Goal: Task Accomplishment & Management: Use online tool/utility

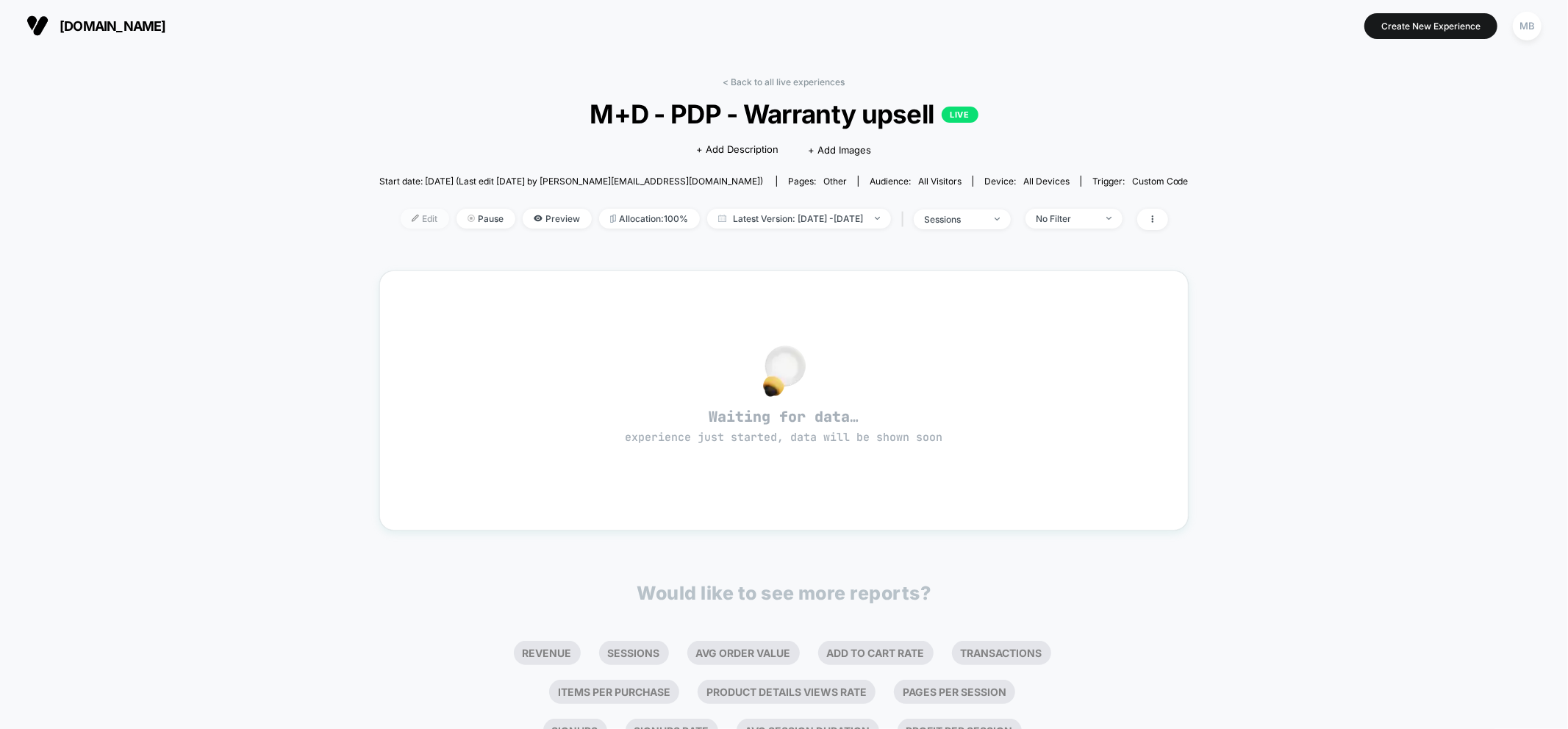
click at [400, 216] on span "Edit" at bounding box center [425, 218] width 48 height 20
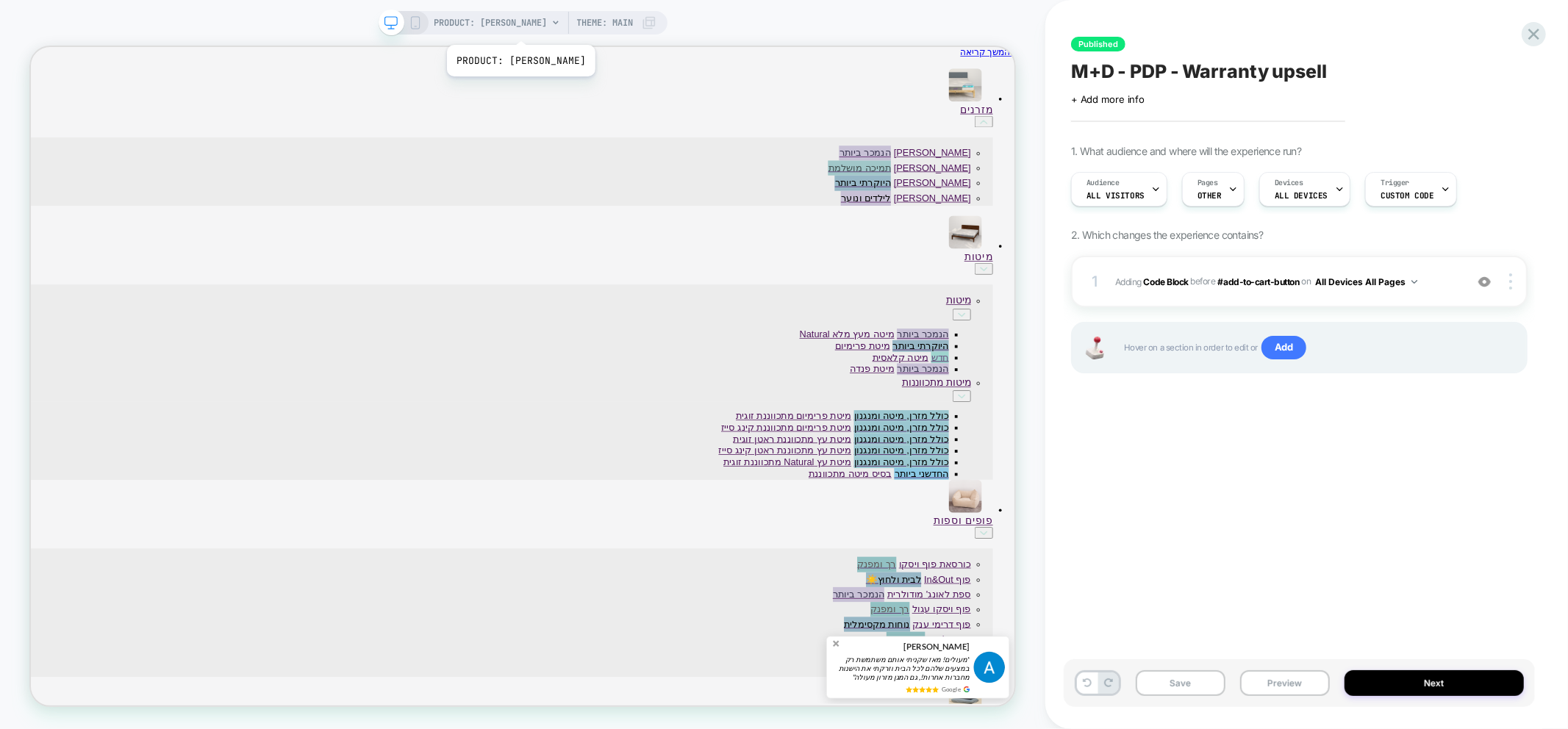
click at [515, 27] on span "PRODUCT: מזרן פנדה הייבריד" at bounding box center [490, 22] width 113 height 23
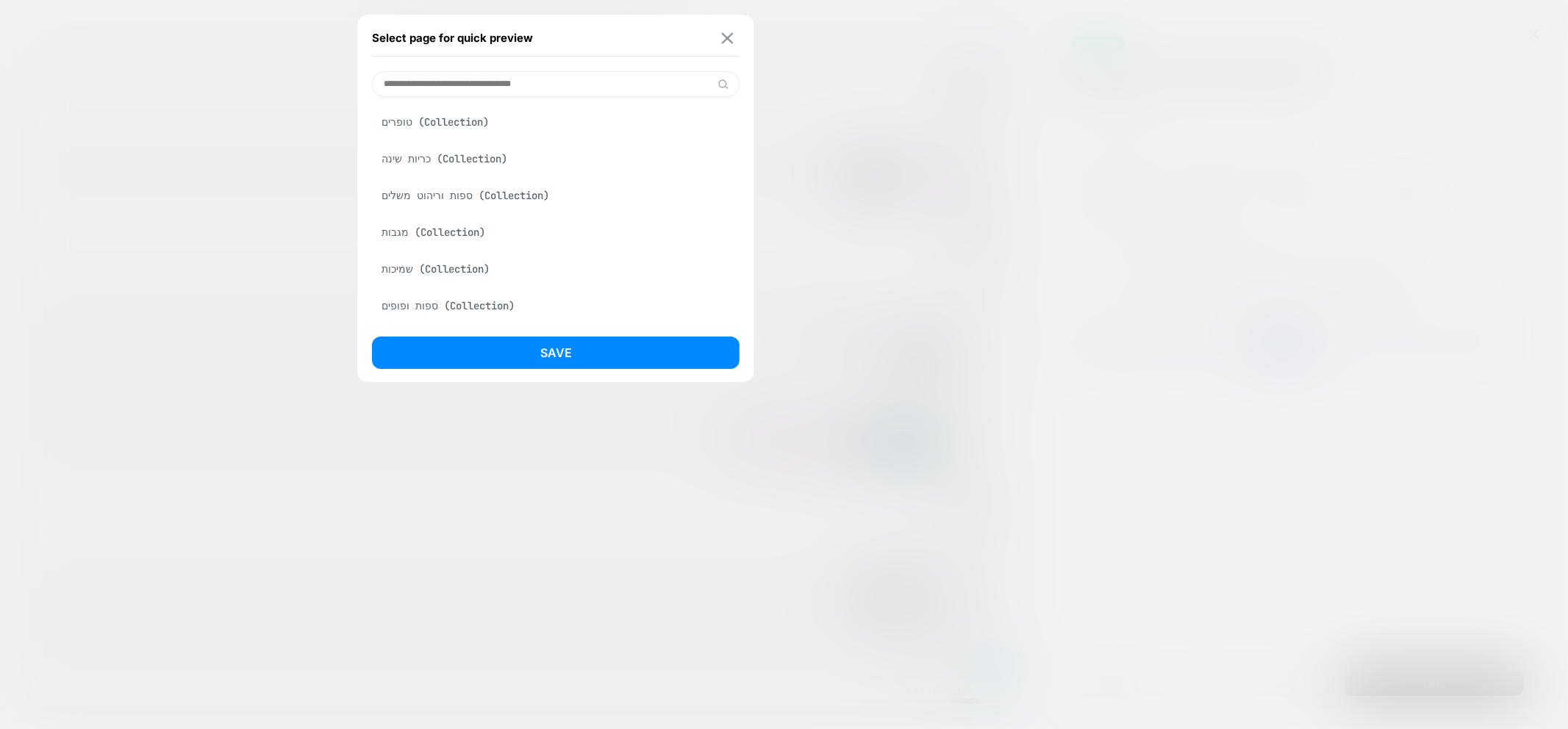
click at [728, 32] on img at bounding box center [728, 37] width 12 height 11
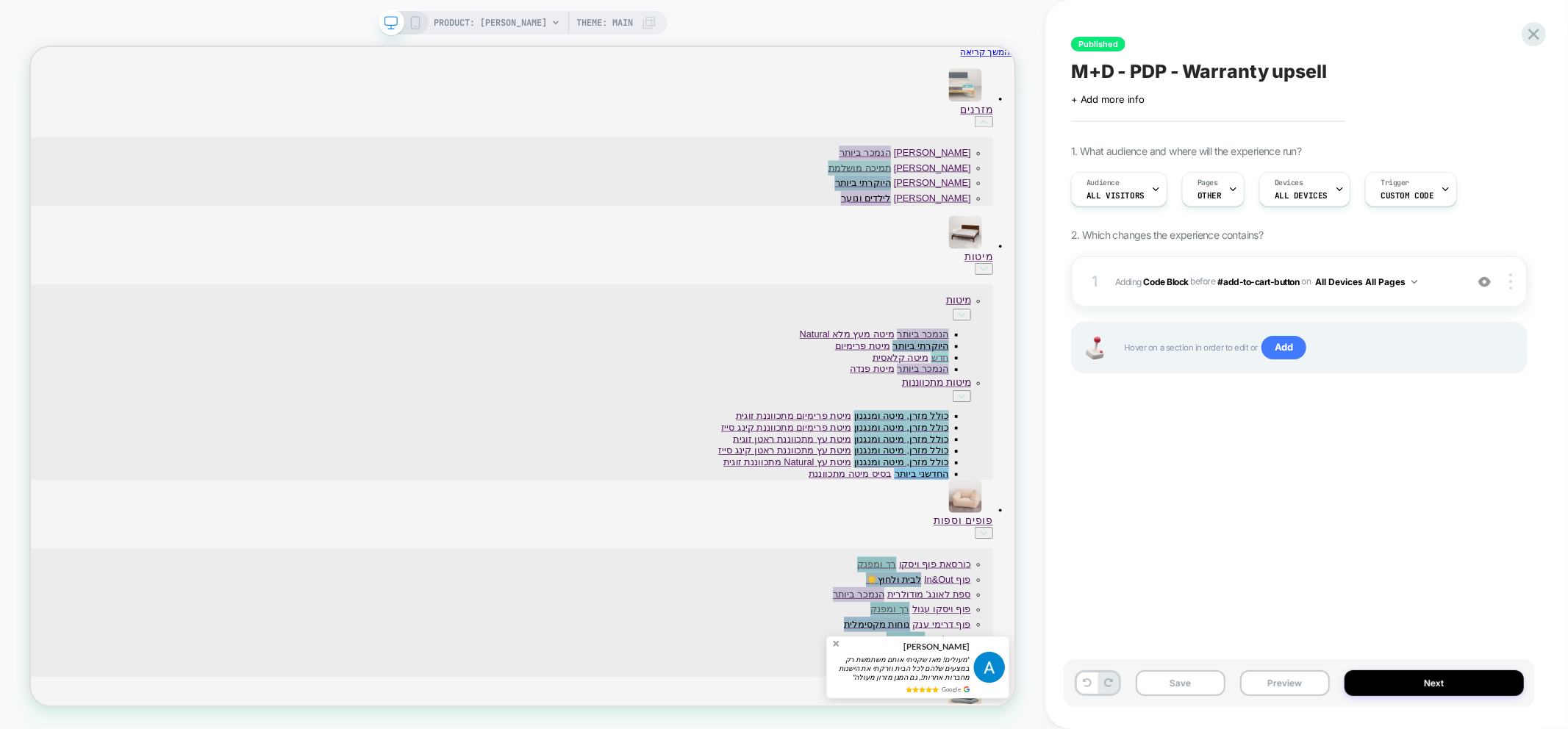
click at [636, 18] on div "PRODUCT: מזרן פנדה הייבריד Theme: MAIN" at bounding box center [545, 22] width 222 height 23
click at [592, 17] on span "Theme: MAIN" at bounding box center [605, 22] width 56 height 23
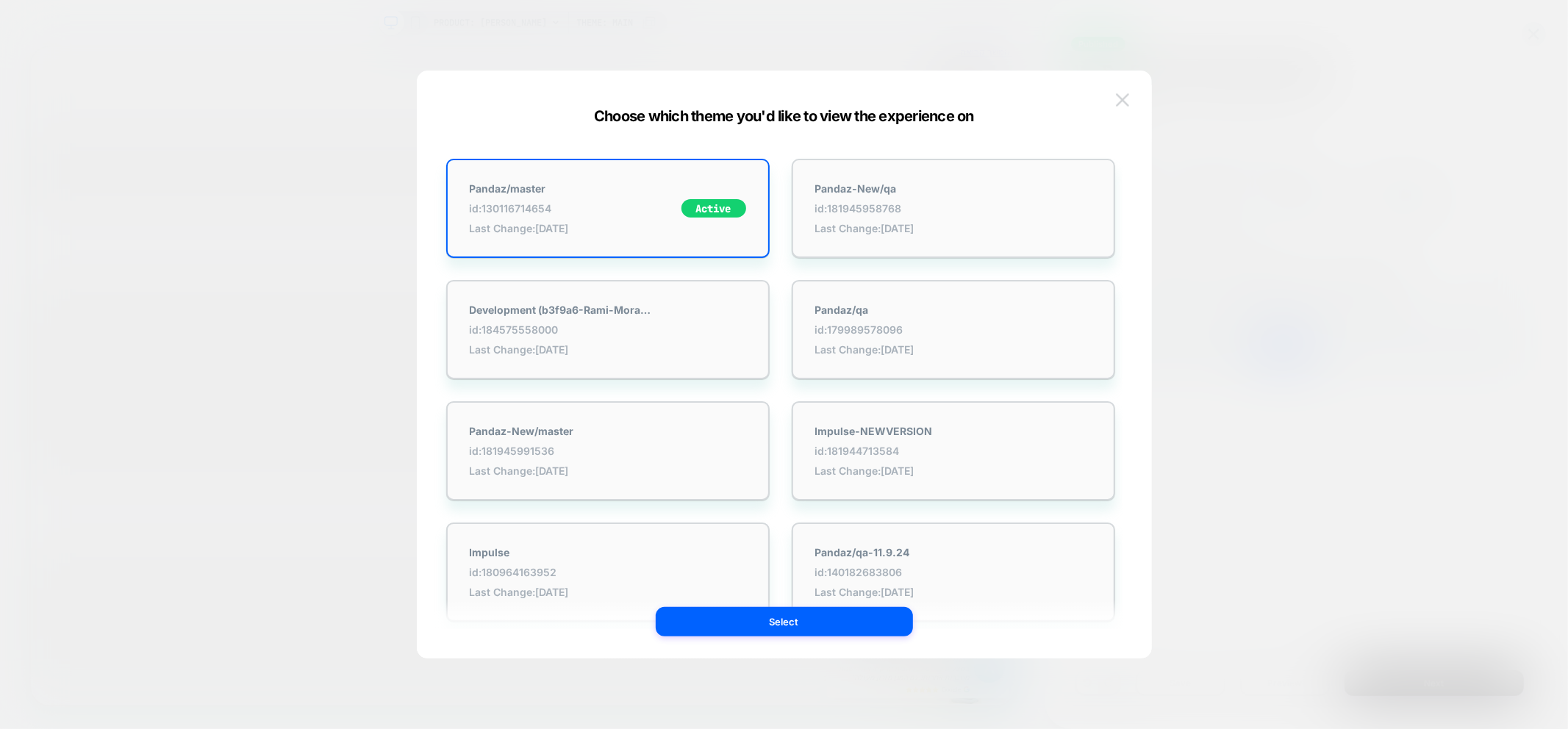
click at [1129, 97] on button at bounding box center [1123, 100] width 22 height 22
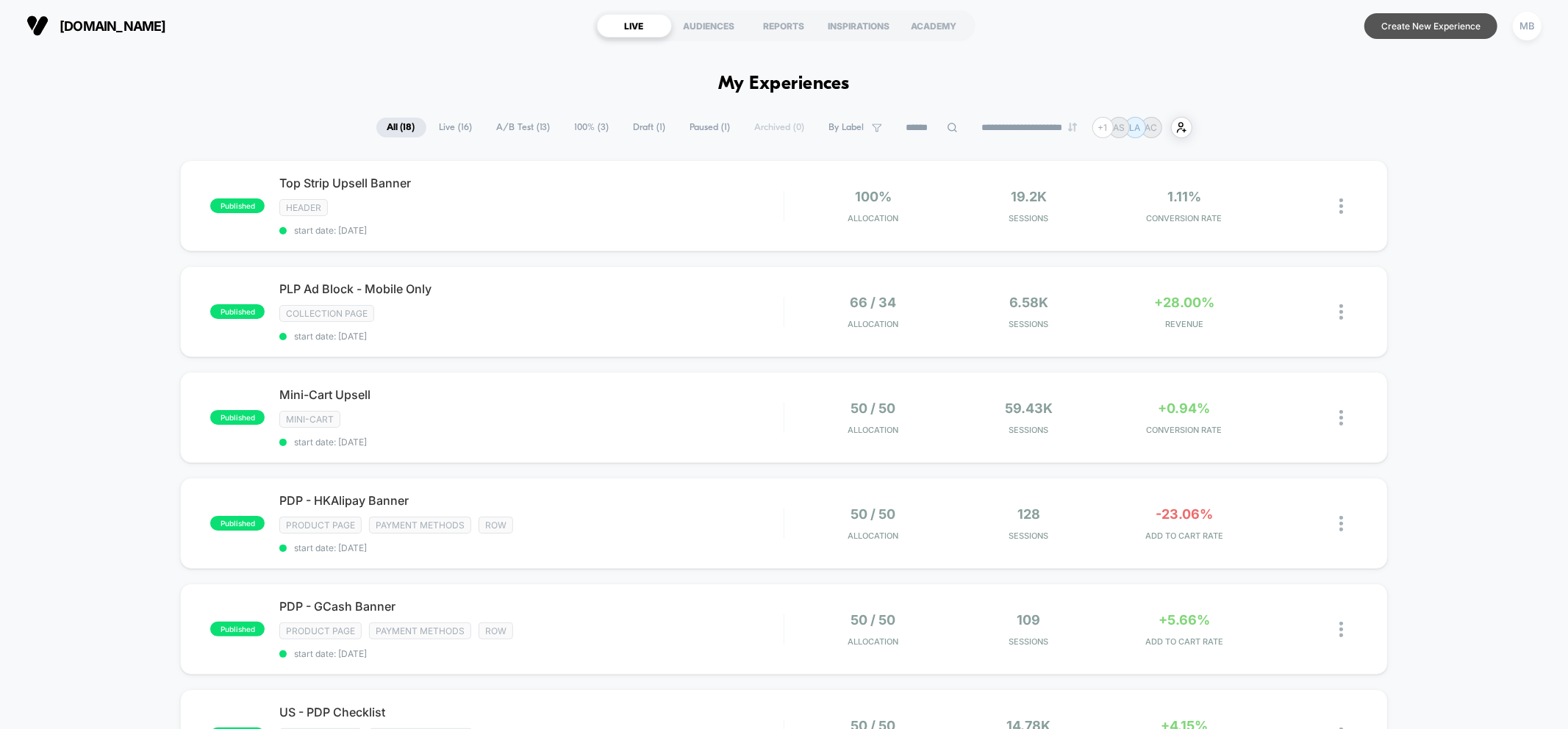
click at [1438, 32] on button "Create New Experience" at bounding box center [1431, 26] width 133 height 26
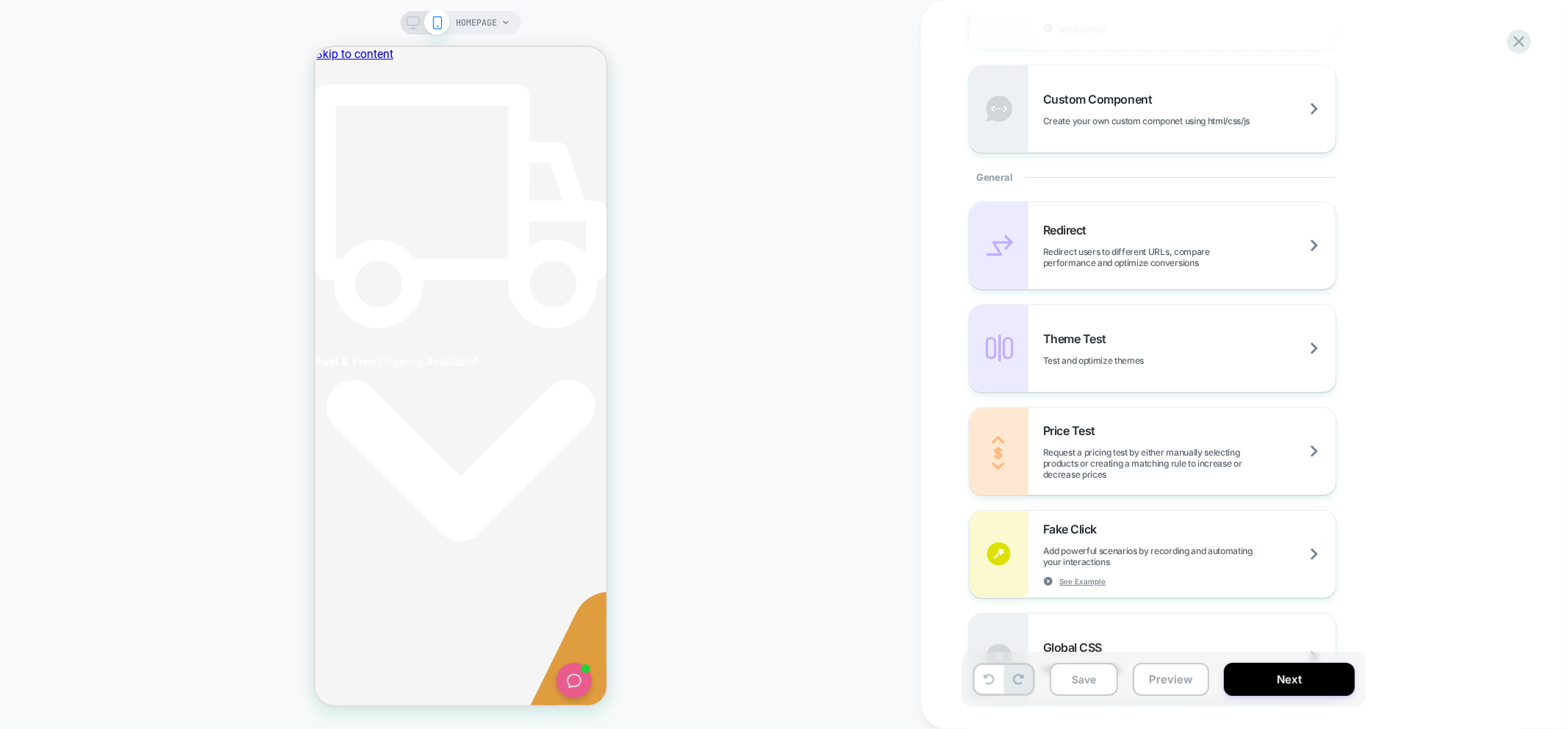
scroll to position [745, 0]
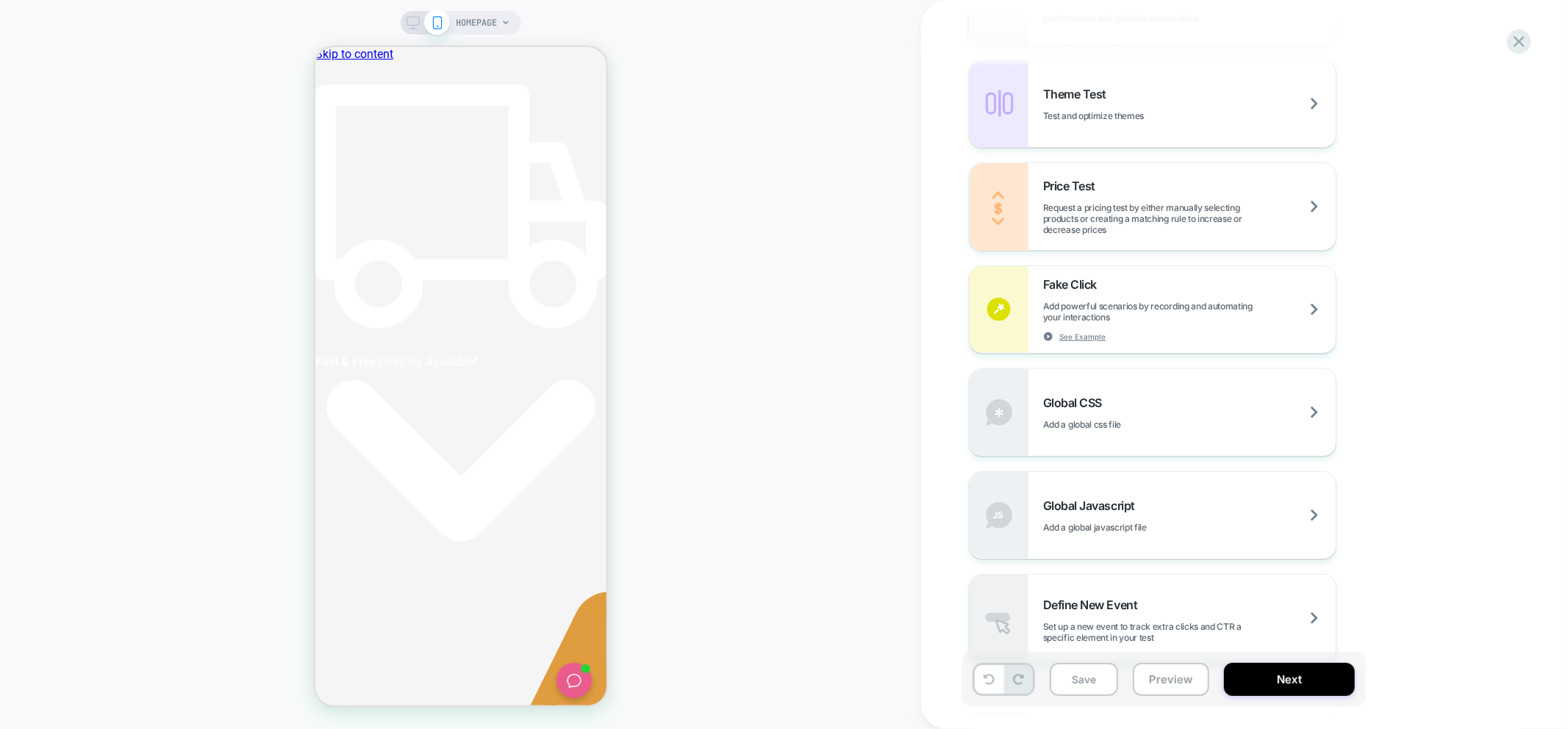
click at [1157, 515] on div "Global Javascript Add a global javascript file" at bounding box center [1189, 515] width 292 height 35
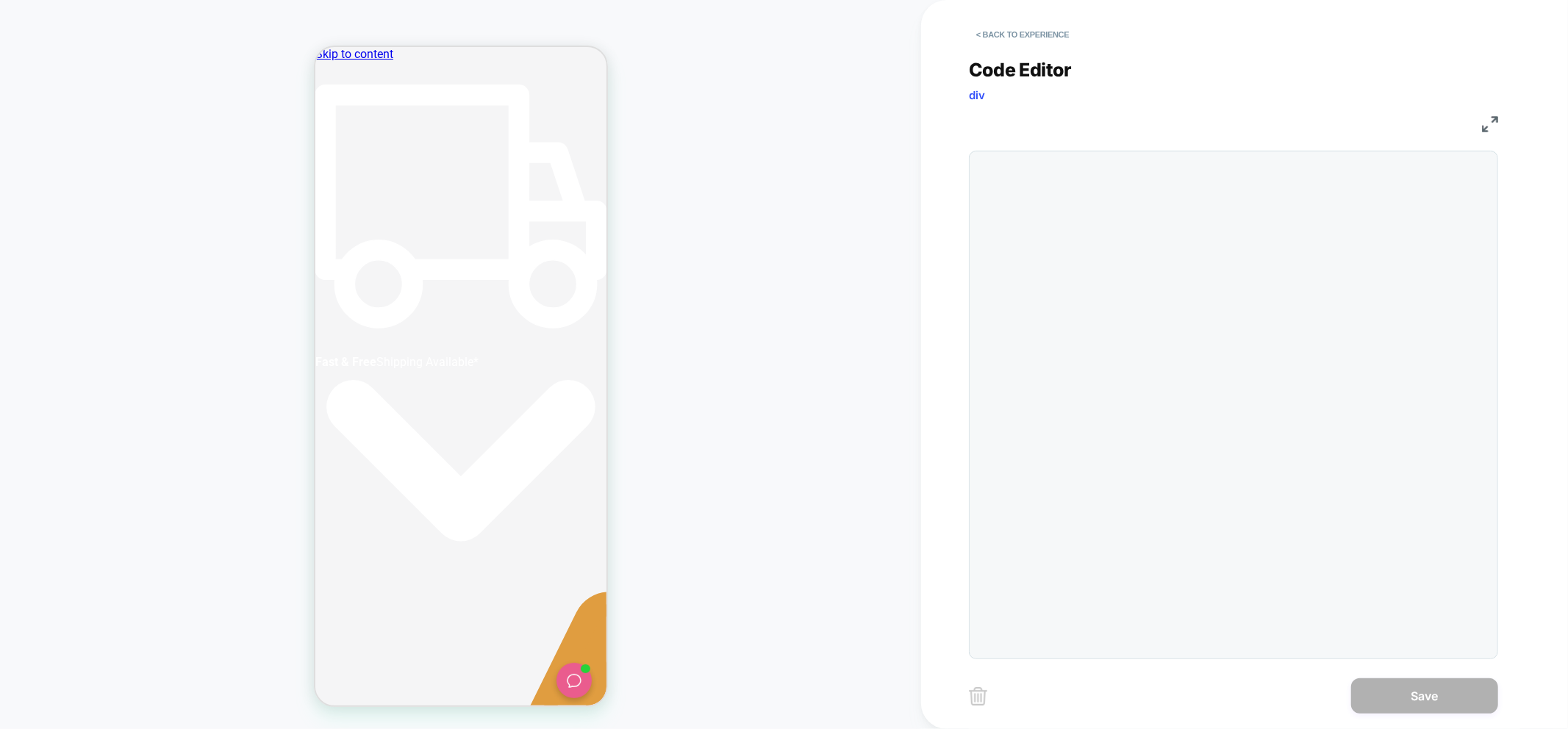
click at [1089, 312] on div at bounding box center [1233, 405] width 529 height 508
click at [1059, 238] on div at bounding box center [1263, 406] width 453 height 493
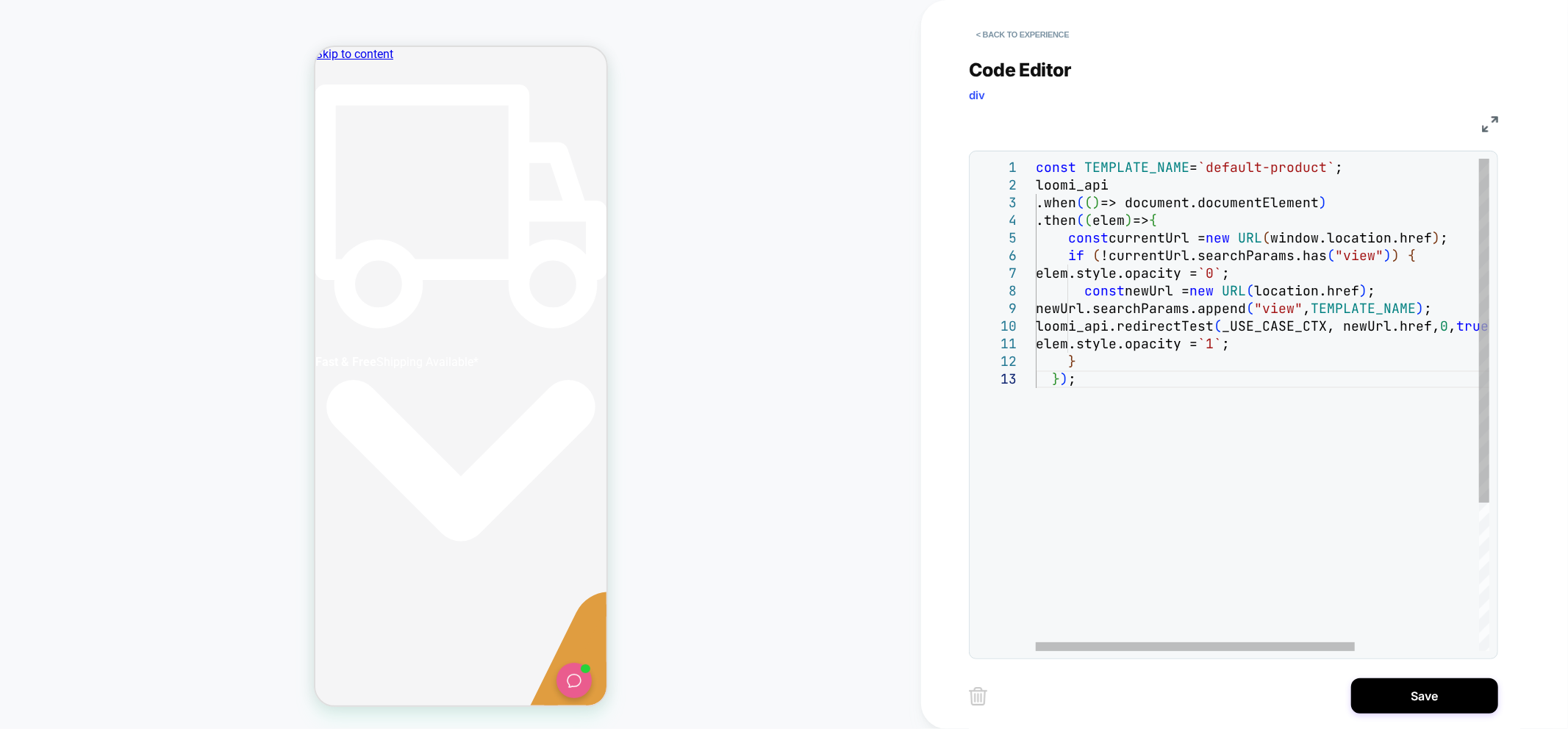
click at [1104, 400] on div "const TEMPLATE_NAME = `default-product` ; loomi_api .when ( ( ) => document.doc…" at bounding box center [1351, 511] width 630 height 704
type textarea "**********"
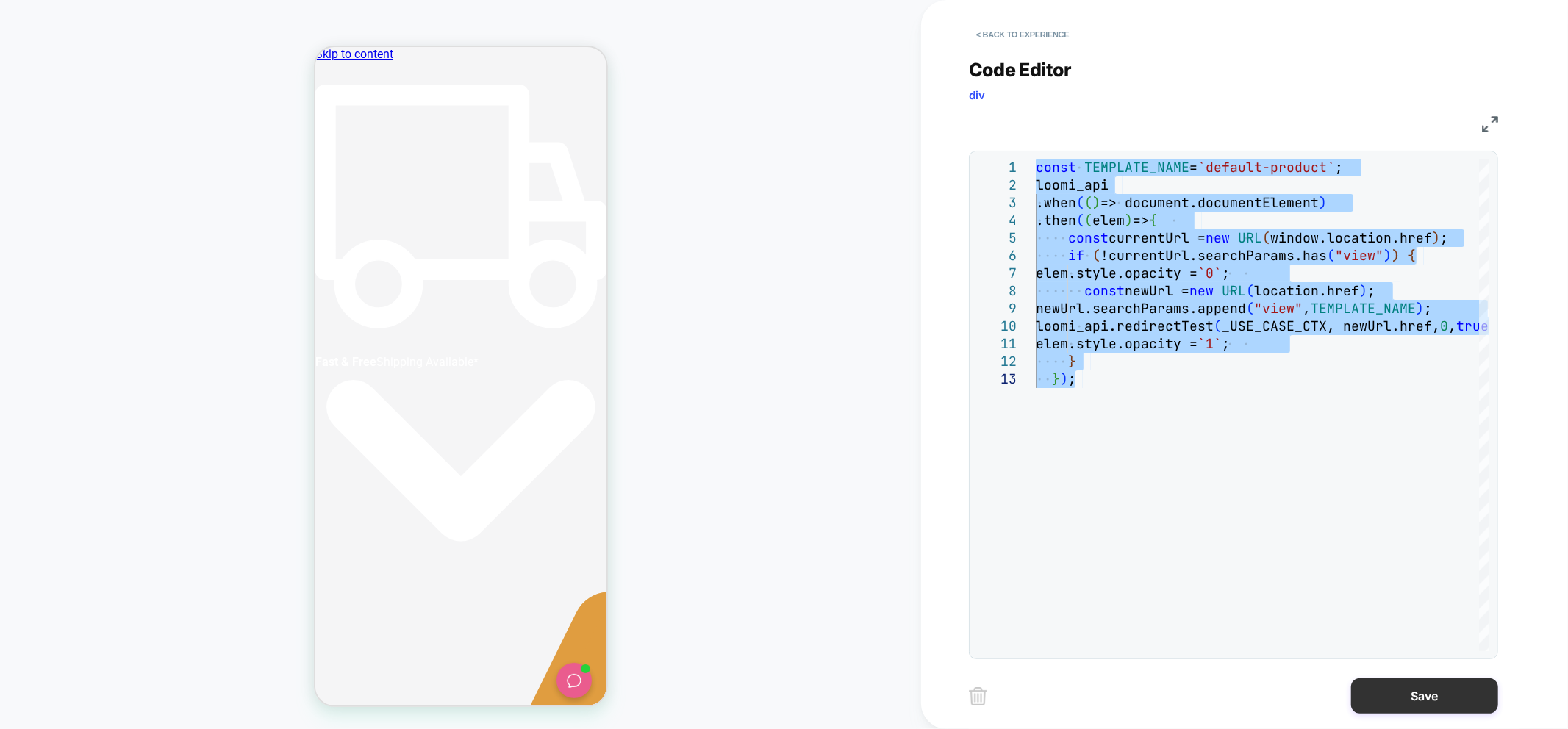
scroll to position [0, 1042]
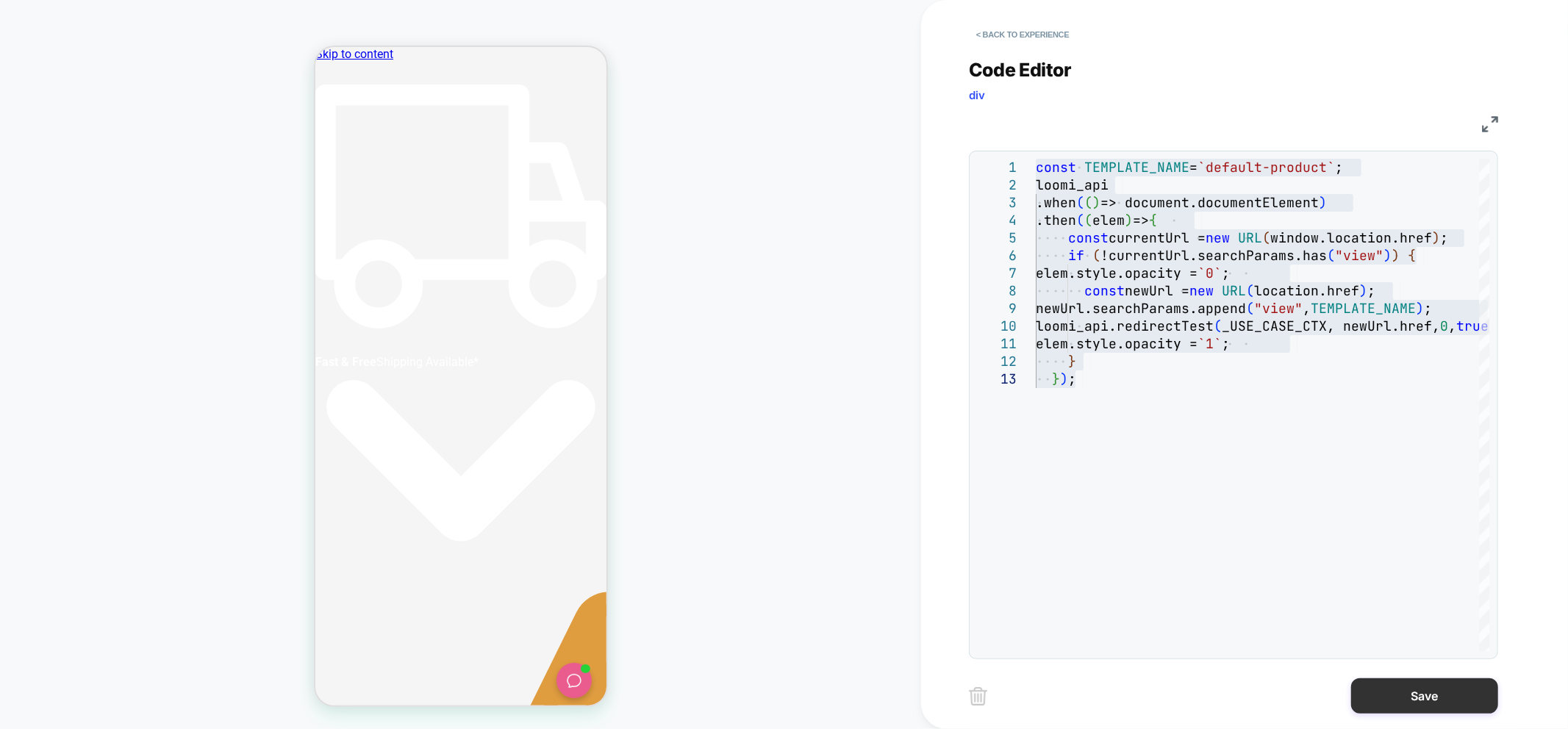
click at [1410, 711] on button "Save" at bounding box center [1424, 696] width 147 height 35
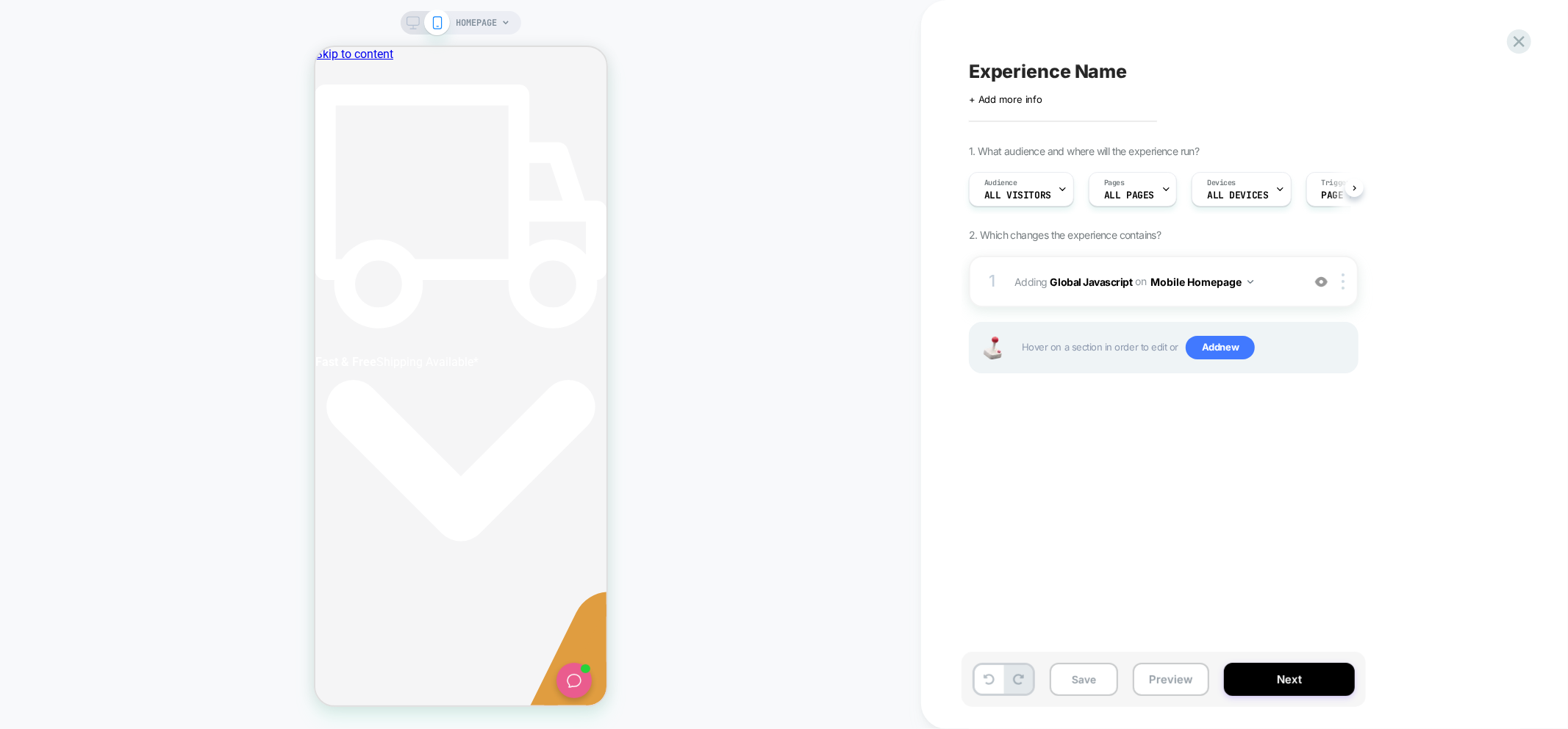
scroll to position [0, 1]
click at [1343, 287] on img at bounding box center [1342, 281] width 3 height 16
click at [1345, 282] on img at bounding box center [1342, 281] width 3 height 16
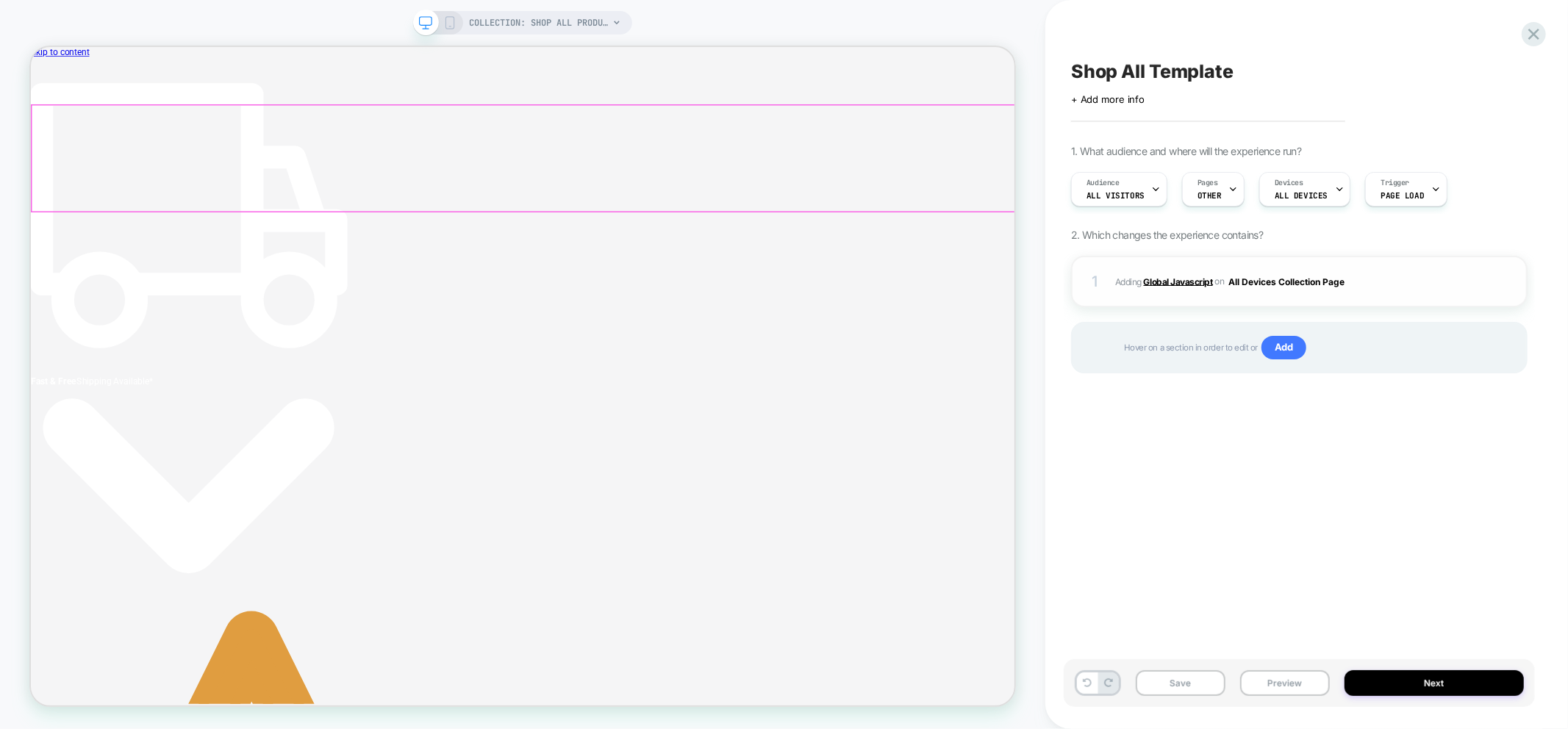
click at [1182, 277] on b "Global Javascript" at bounding box center [1179, 281] width 69 height 11
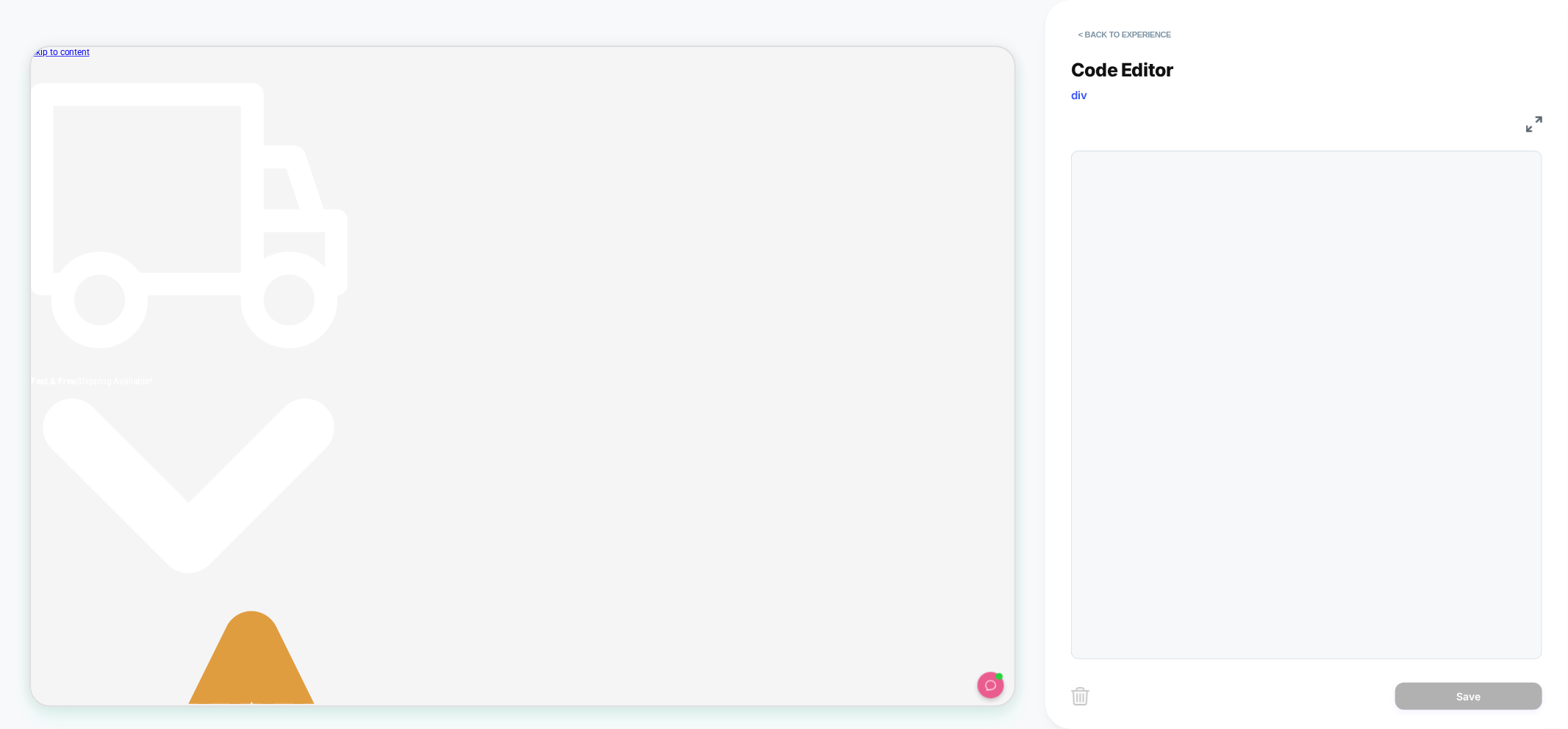
scroll to position [0, 8]
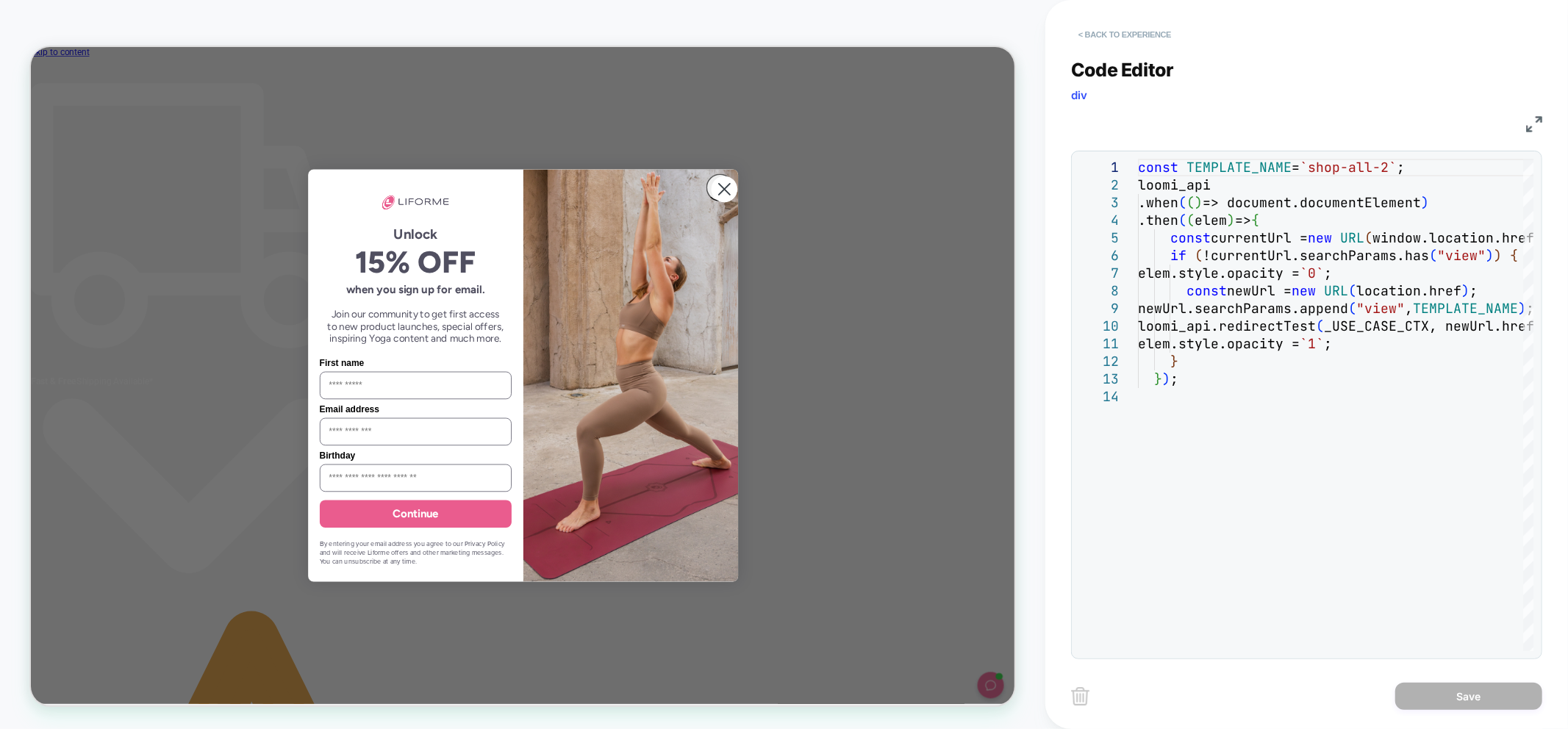
click at [1116, 34] on button "< Back to experience" at bounding box center [1125, 34] width 107 height 23
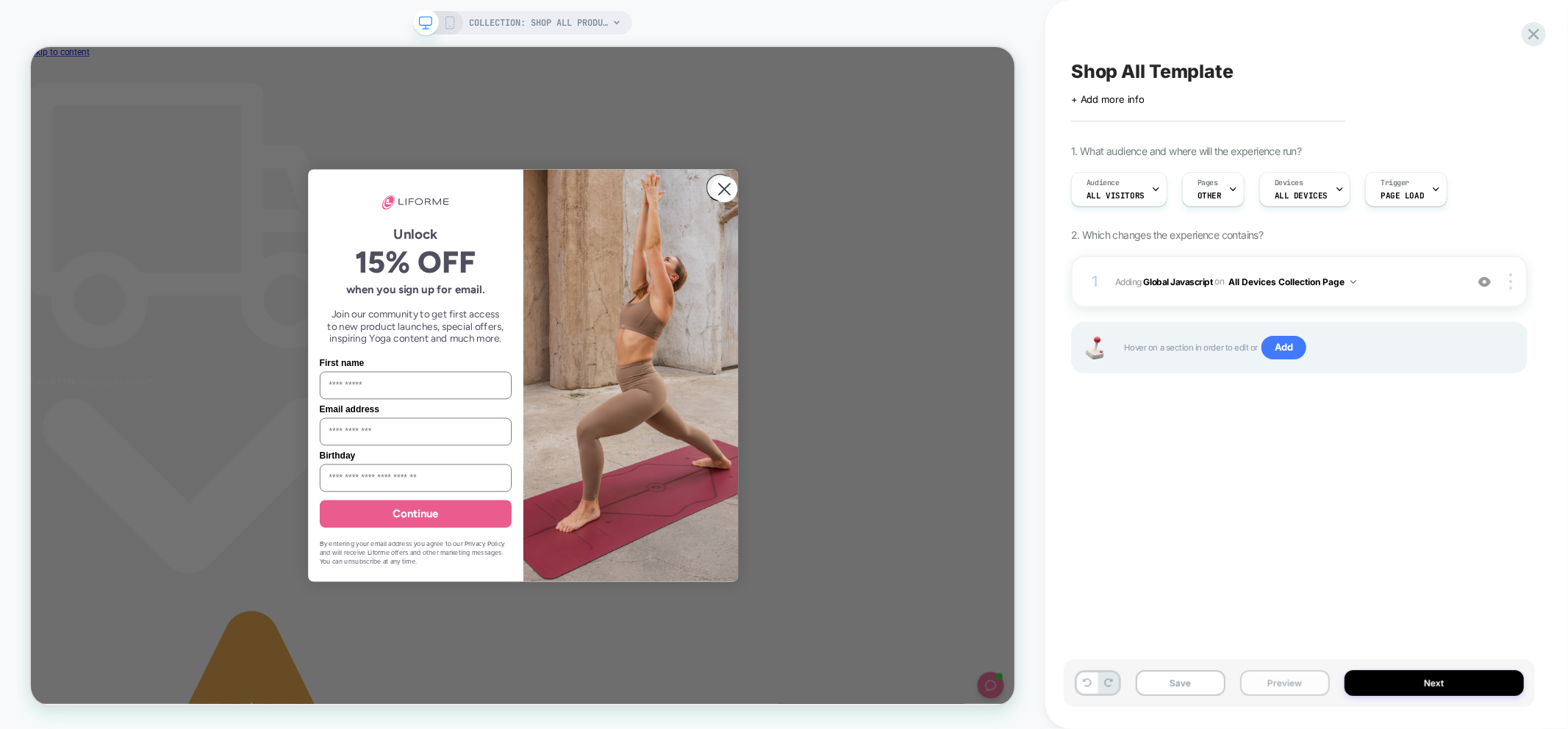
click at [1283, 675] on button "Preview" at bounding box center [1285, 683] width 90 height 26
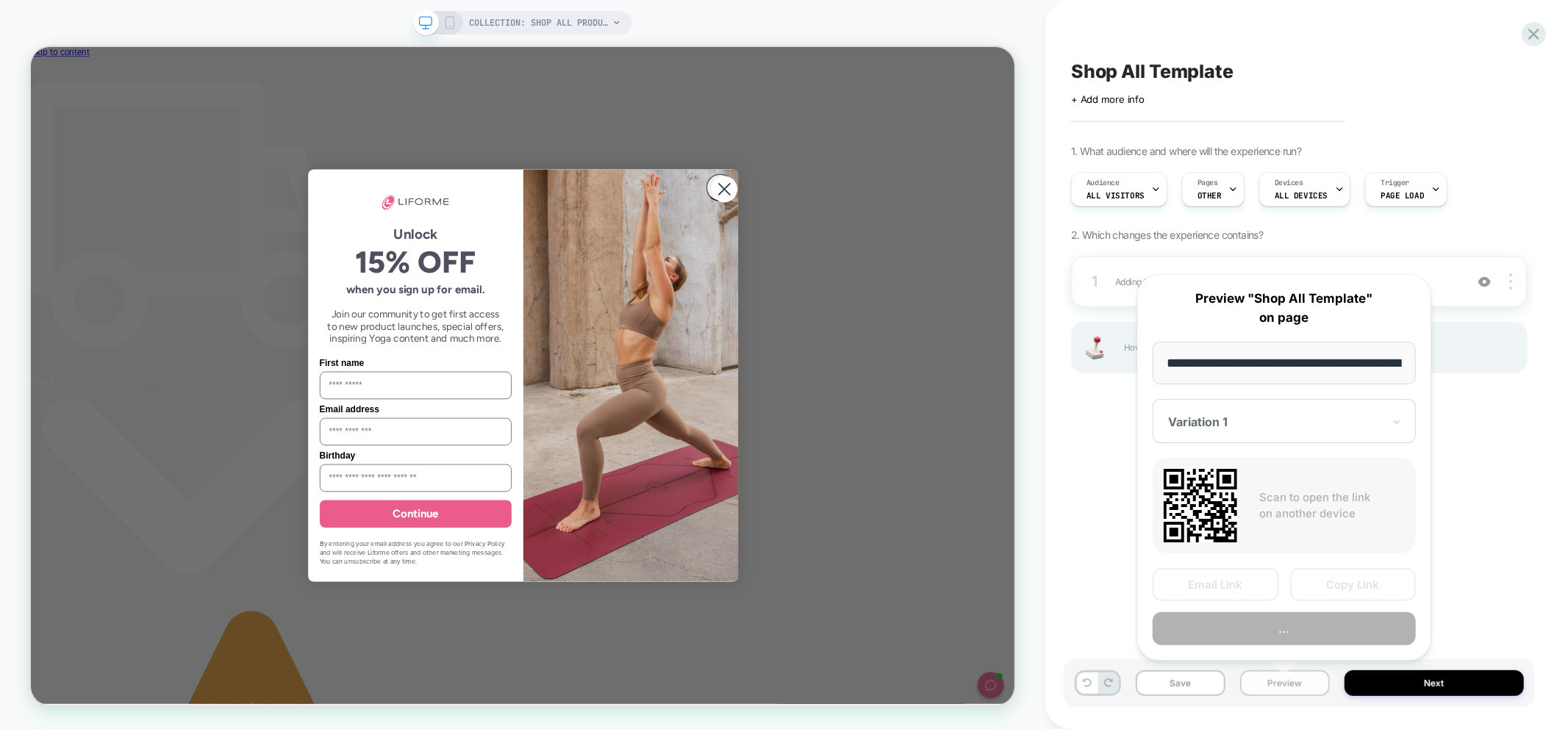
scroll to position [0, 111]
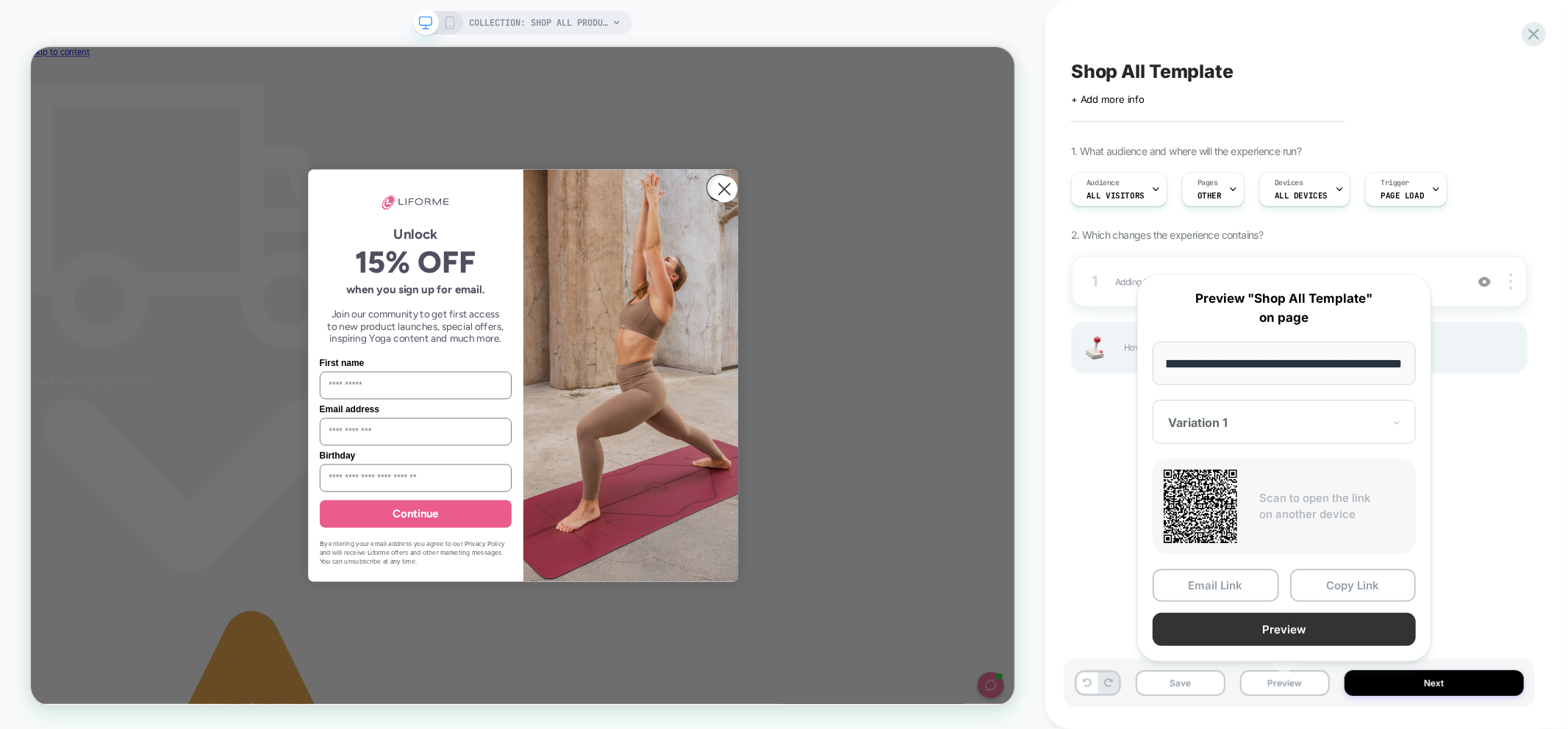
click at [1332, 626] on button "Preview" at bounding box center [1284, 630] width 263 height 33
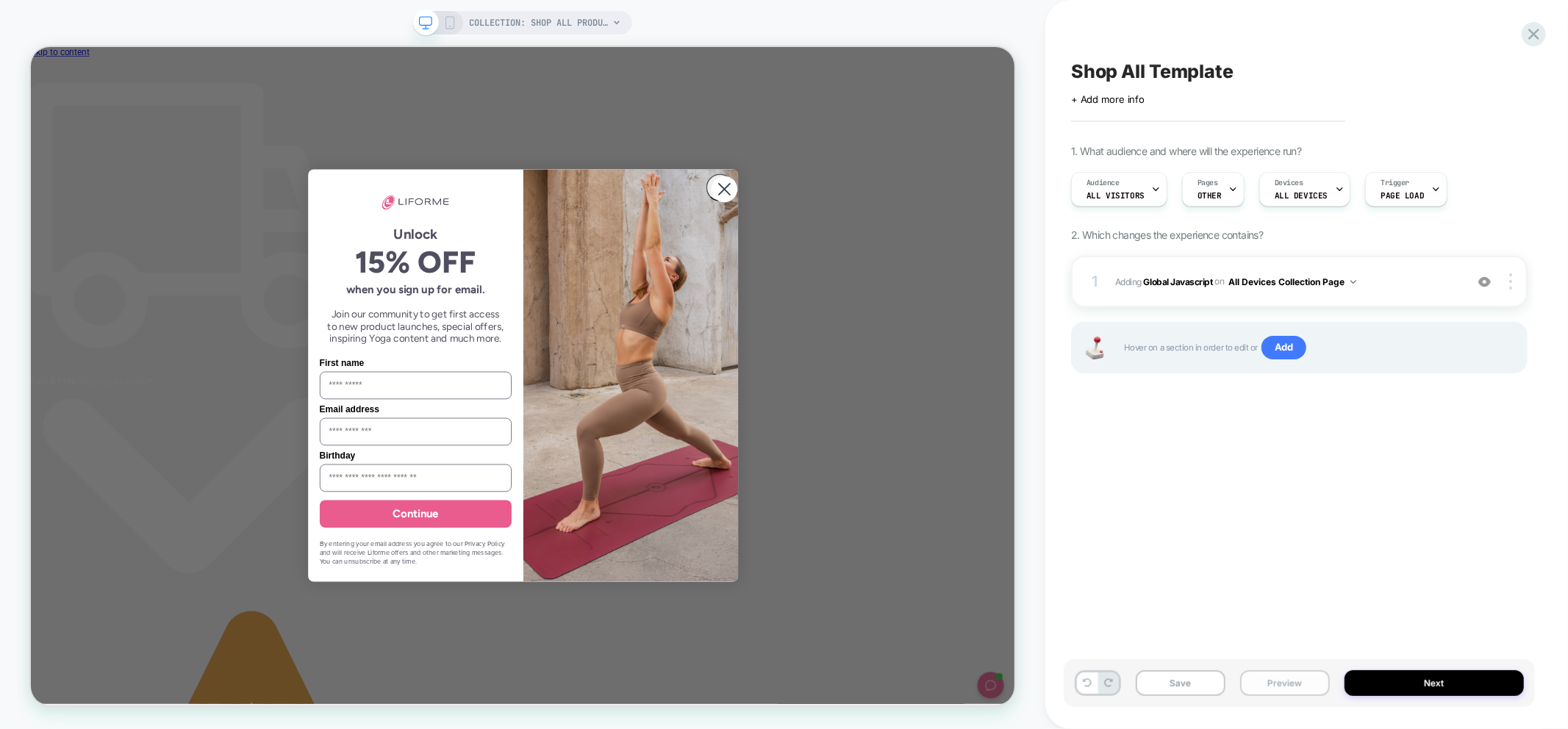
click at [1283, 677] on button "Preview" at bounding box center [1285, 683] width 90 height 26
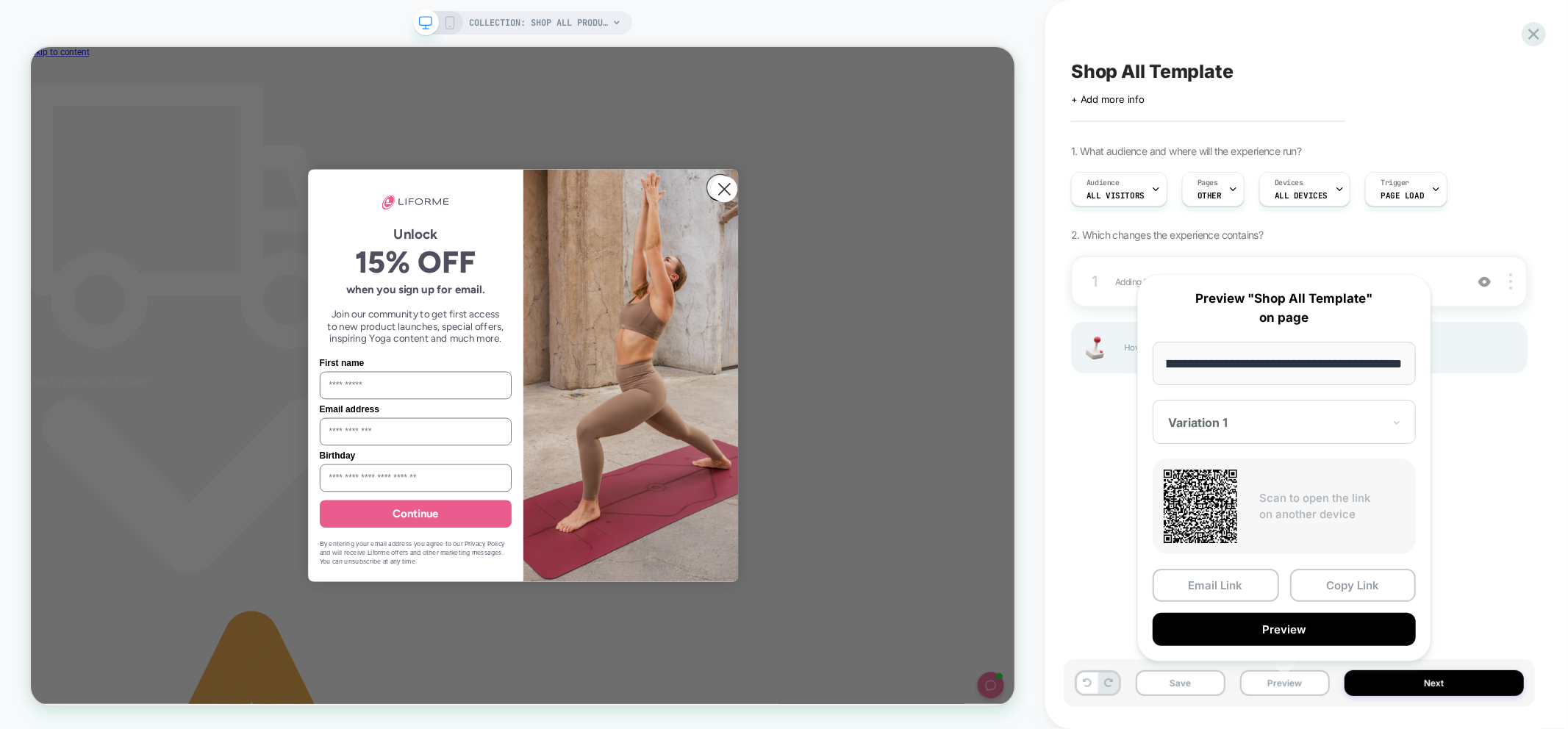
click at [1268, 429] on div "Variation 1" at bounding box center [1276, 423] width 218 height 17
click at [1225, 493] on div "CONTROL" at bounding box center [1283, 500] width 248 height 27
drag, startPoint x: 1354, startPoint y: 585, endPoint x: 1225, endPoint y: 225, distance: 382.4
click at [1354, 585] on button "Copy Link" at bounding box center [1354, 585] width 126 height 33
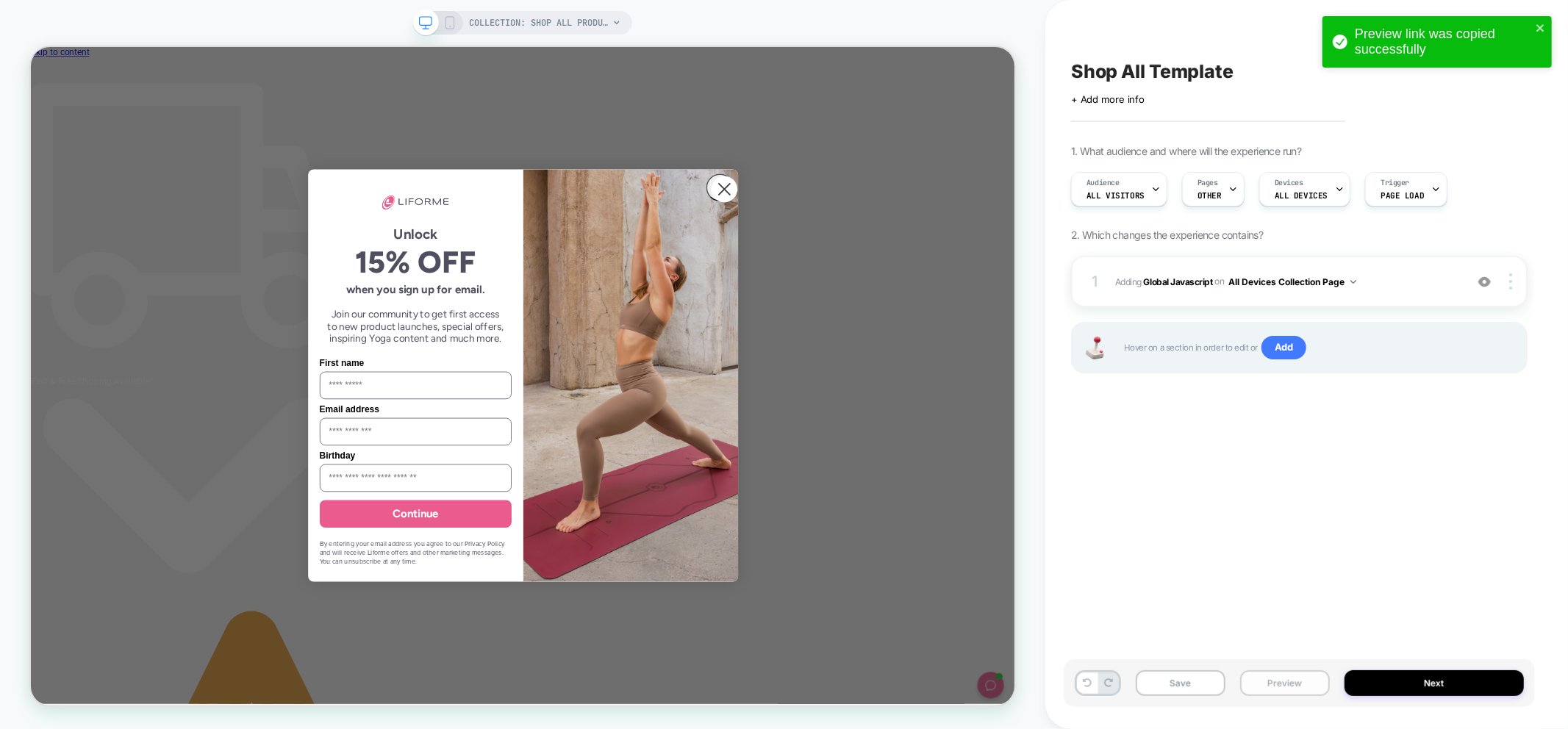
click at [1279, 689] on button "Preview" at bounding box center [1285, 683] width 90 height 26
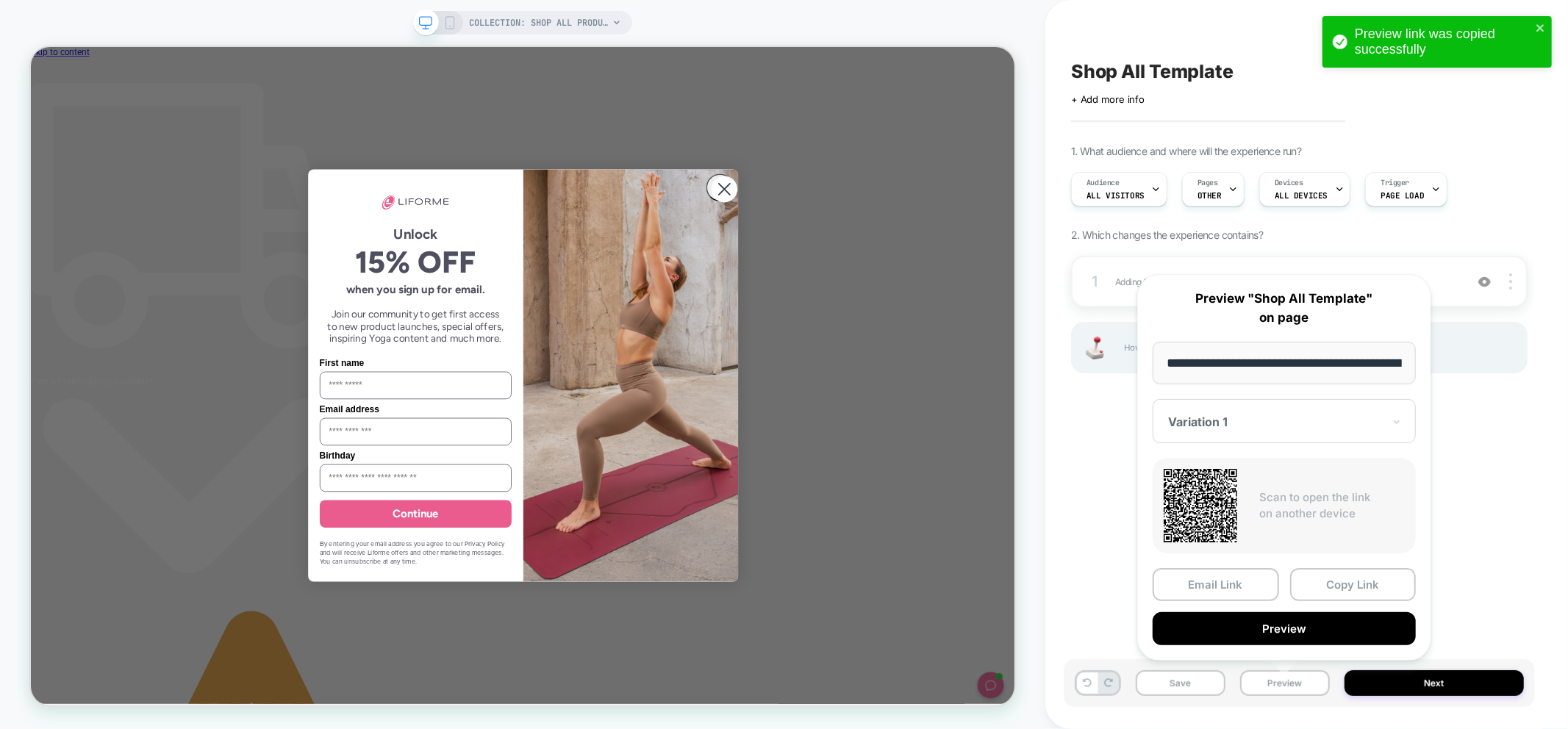
scroll to position [0, 111]
click at [1341, 582] on button "Copy Link" at bounding box center [1354, 585] width 126 height 33
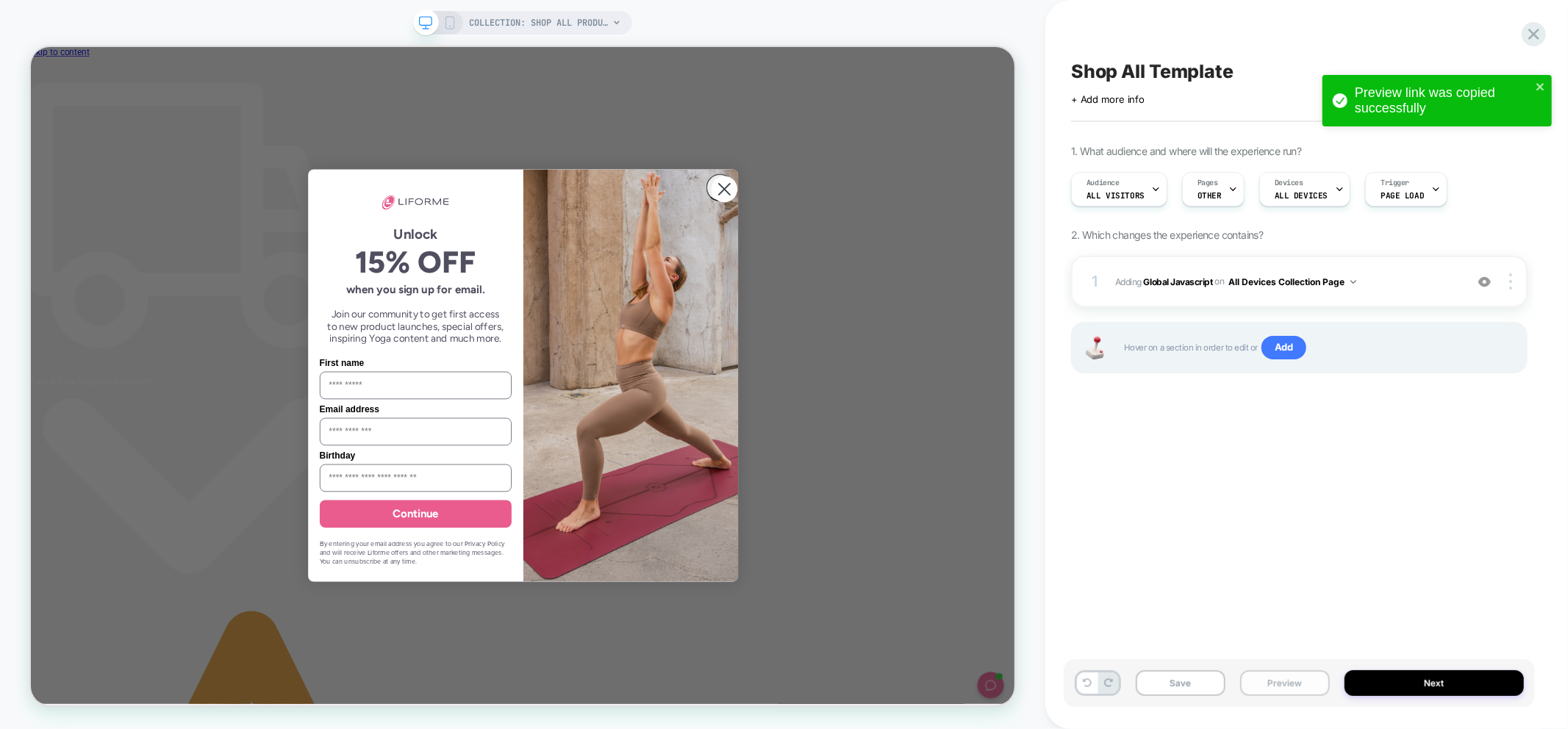
click at [1296, 681] on button "Preview" at bounding box center [1285, 683] width 90 height 26
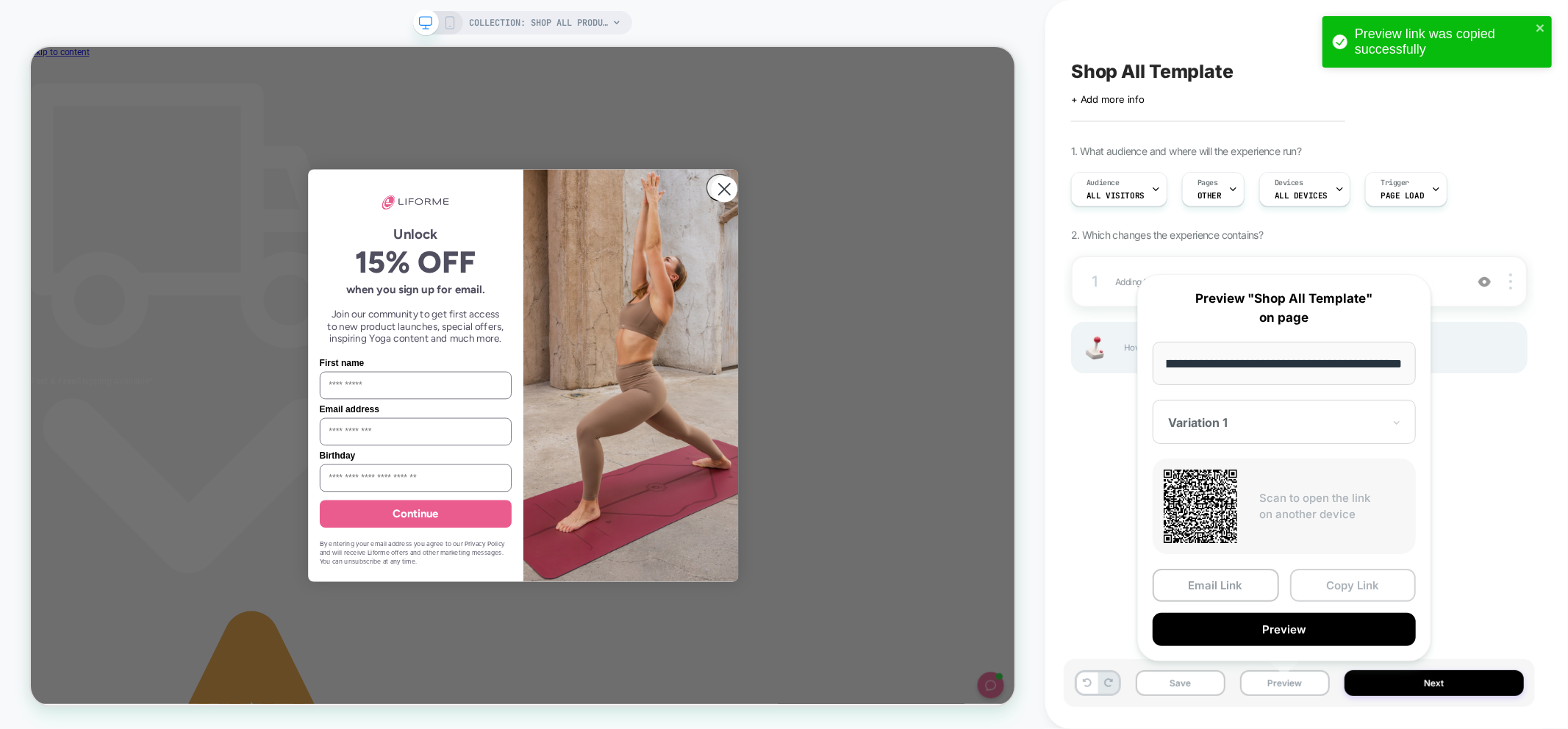
click at [1353, 583] on button "Copy Link" at bounding box center [1354, 585] width 126 height 33
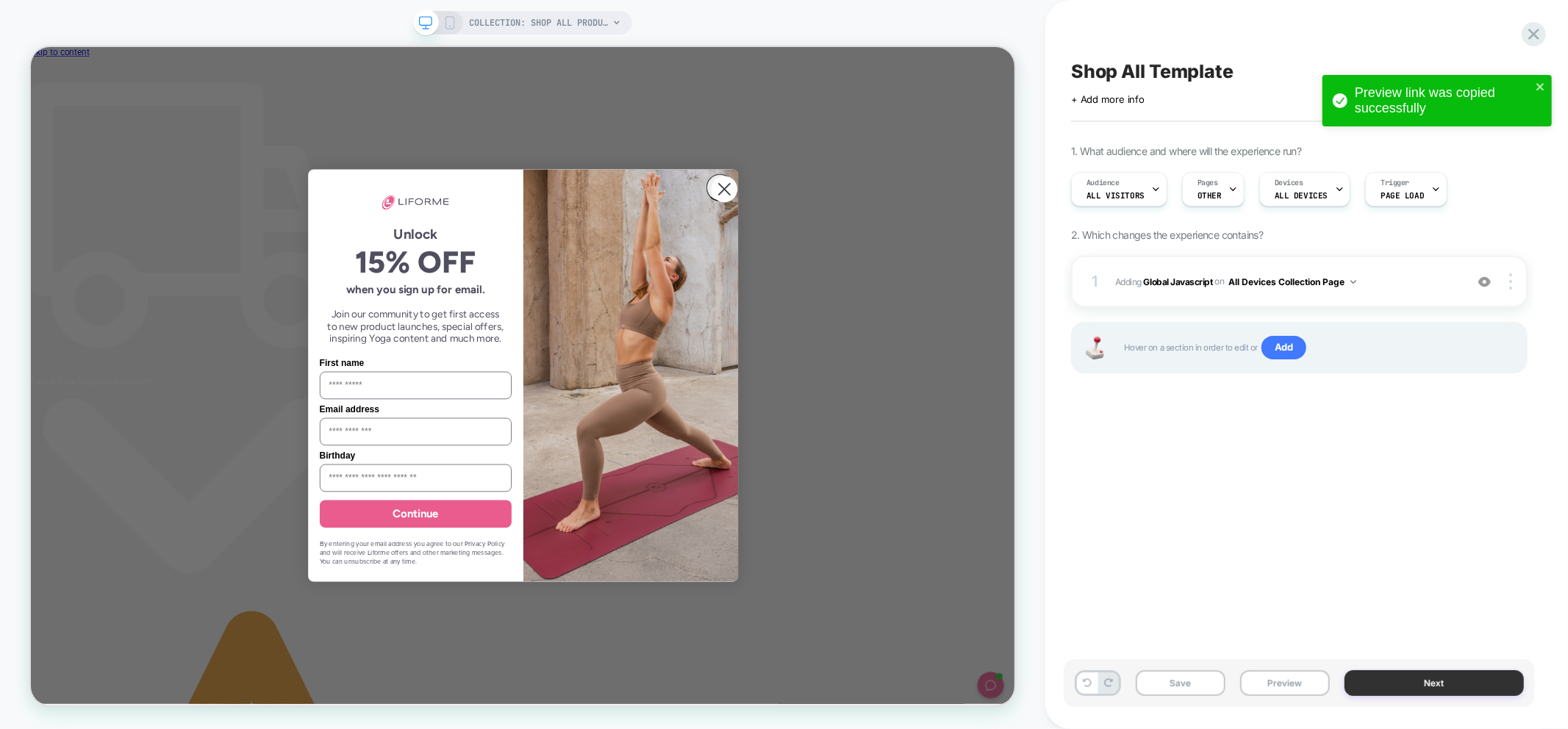
click at [1391, 680] on button "Next" at bounding box center [1434, 683] width 179 height 26
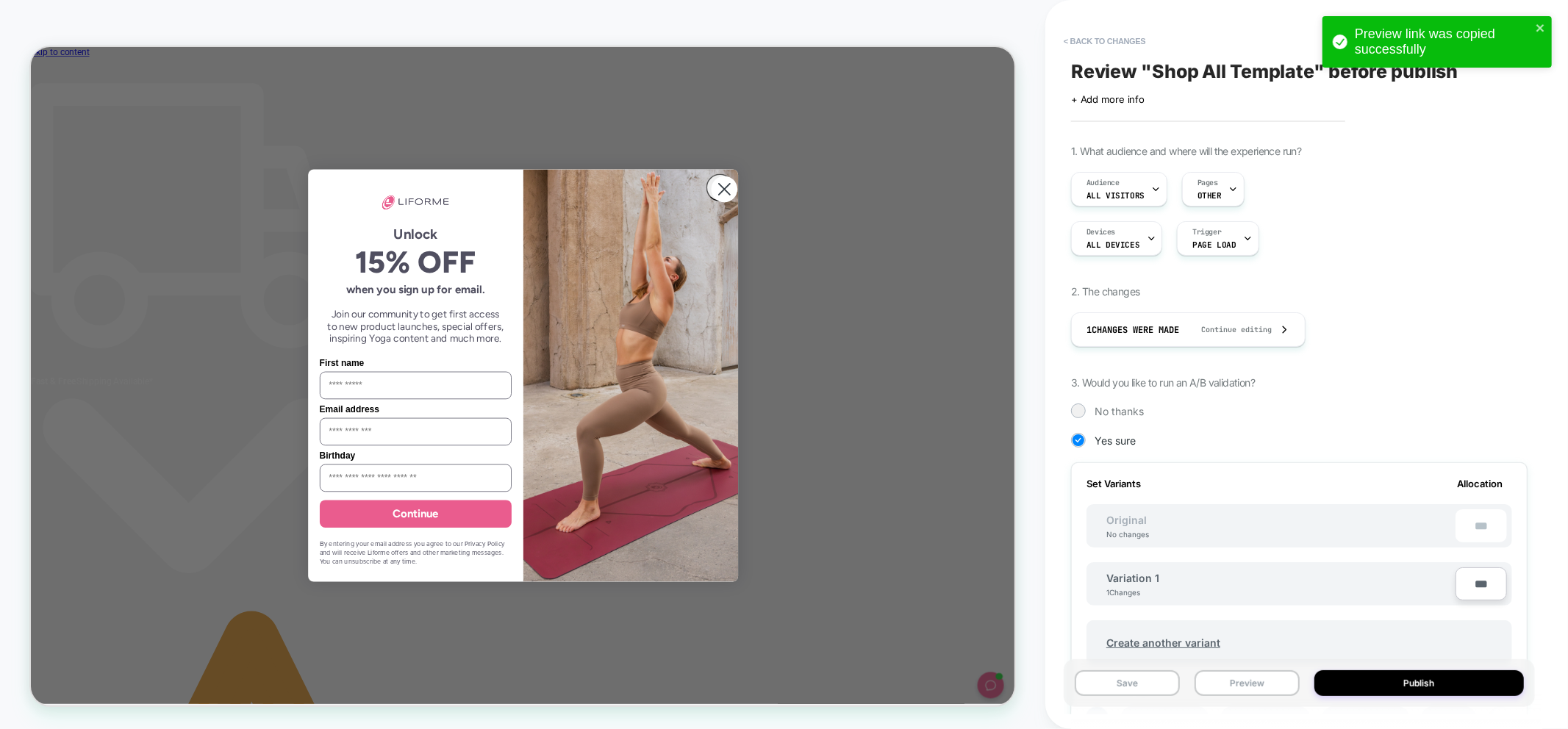
scroll to position [0, 2]
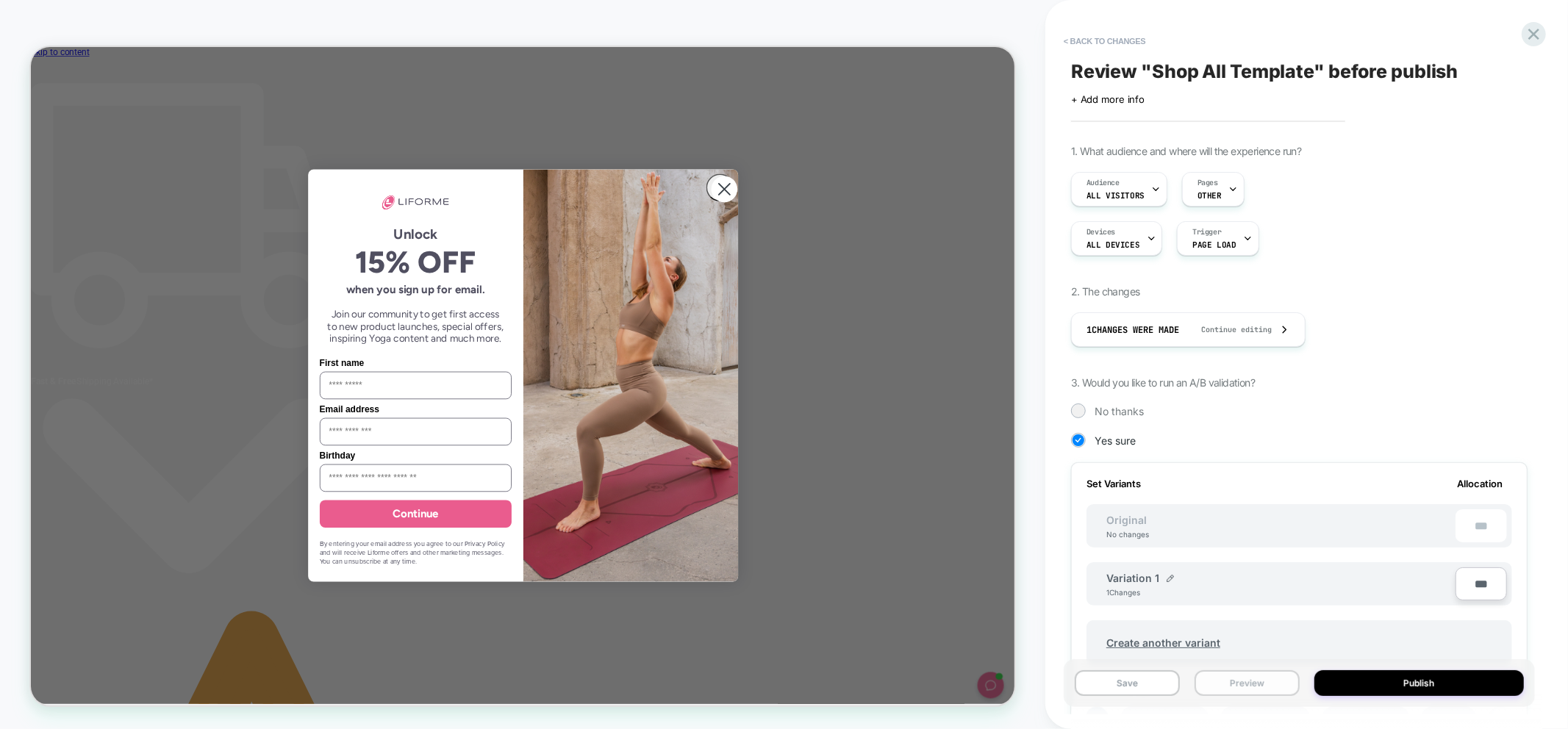
click at [1223, 682] on button "Preview" at bounding box center [1247, 683] width 106 height 26
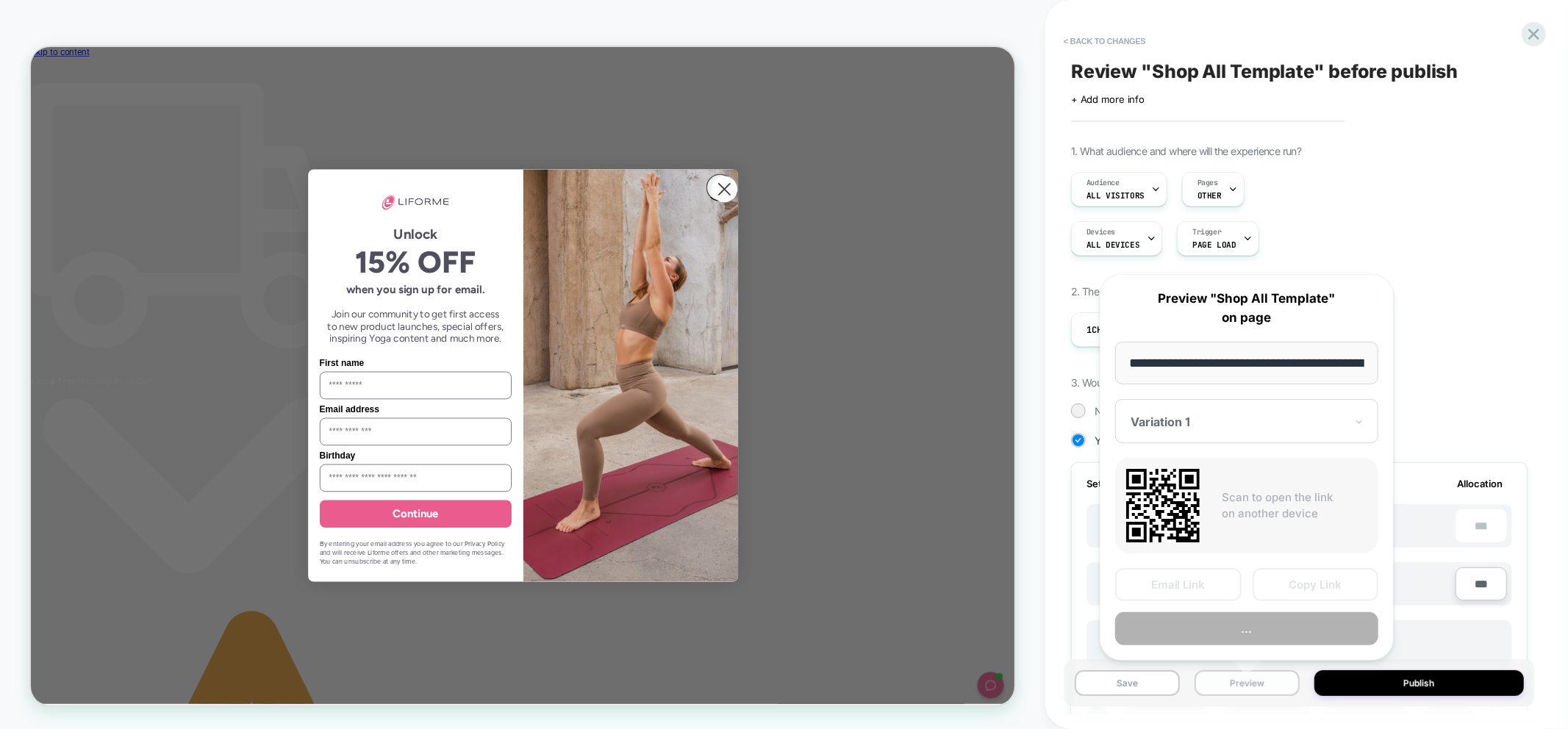
scroll to position [0, 111]
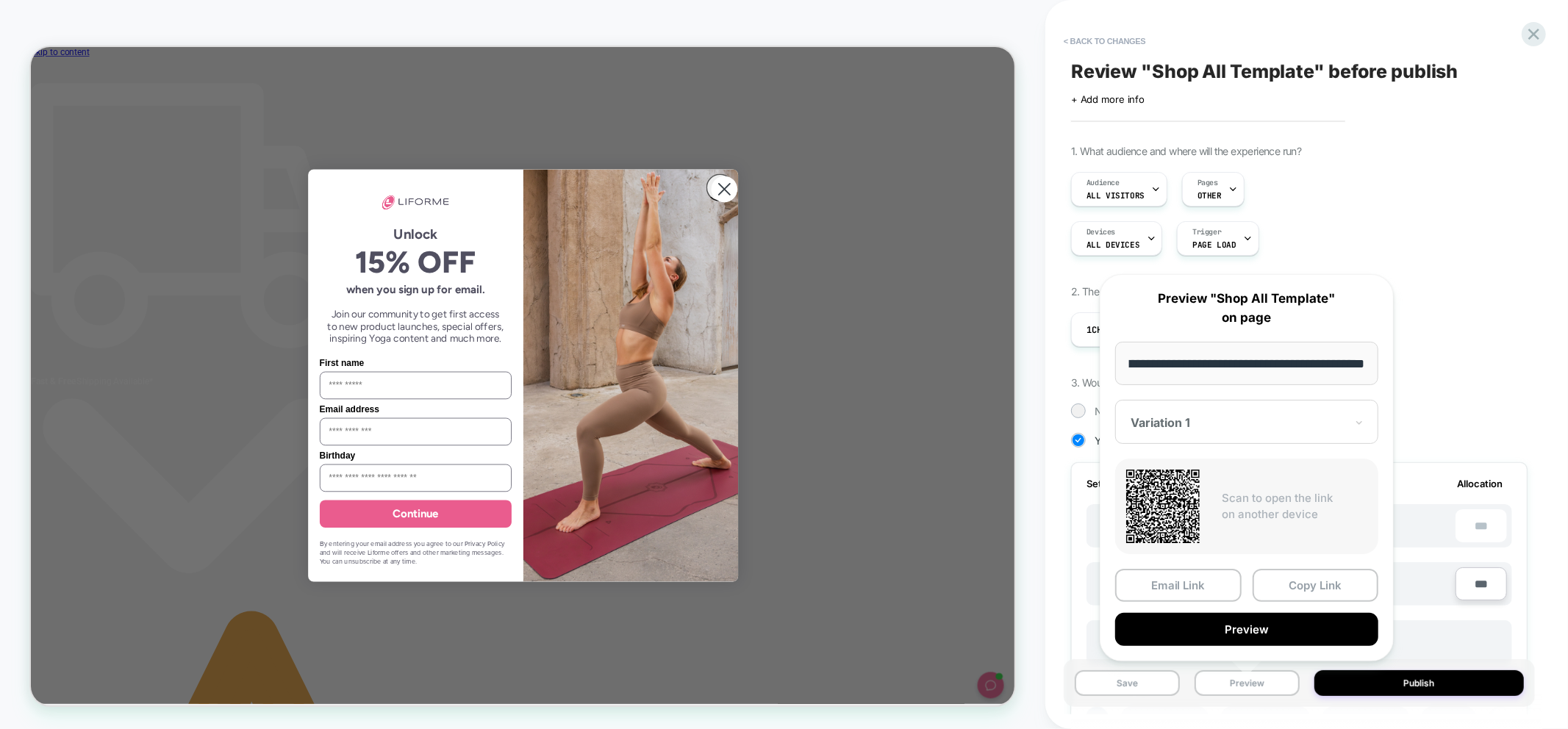
click at [1222, 425] on div at bounding box center [1238, 422] width 214 height 15
click at [1180, 493] on div "CONTROL" at bounding box center [1246, 500] width 248 height 27
click at [1307, 585] on button "Copy Link" at bounding box center [1315, 585] width 126 height 33
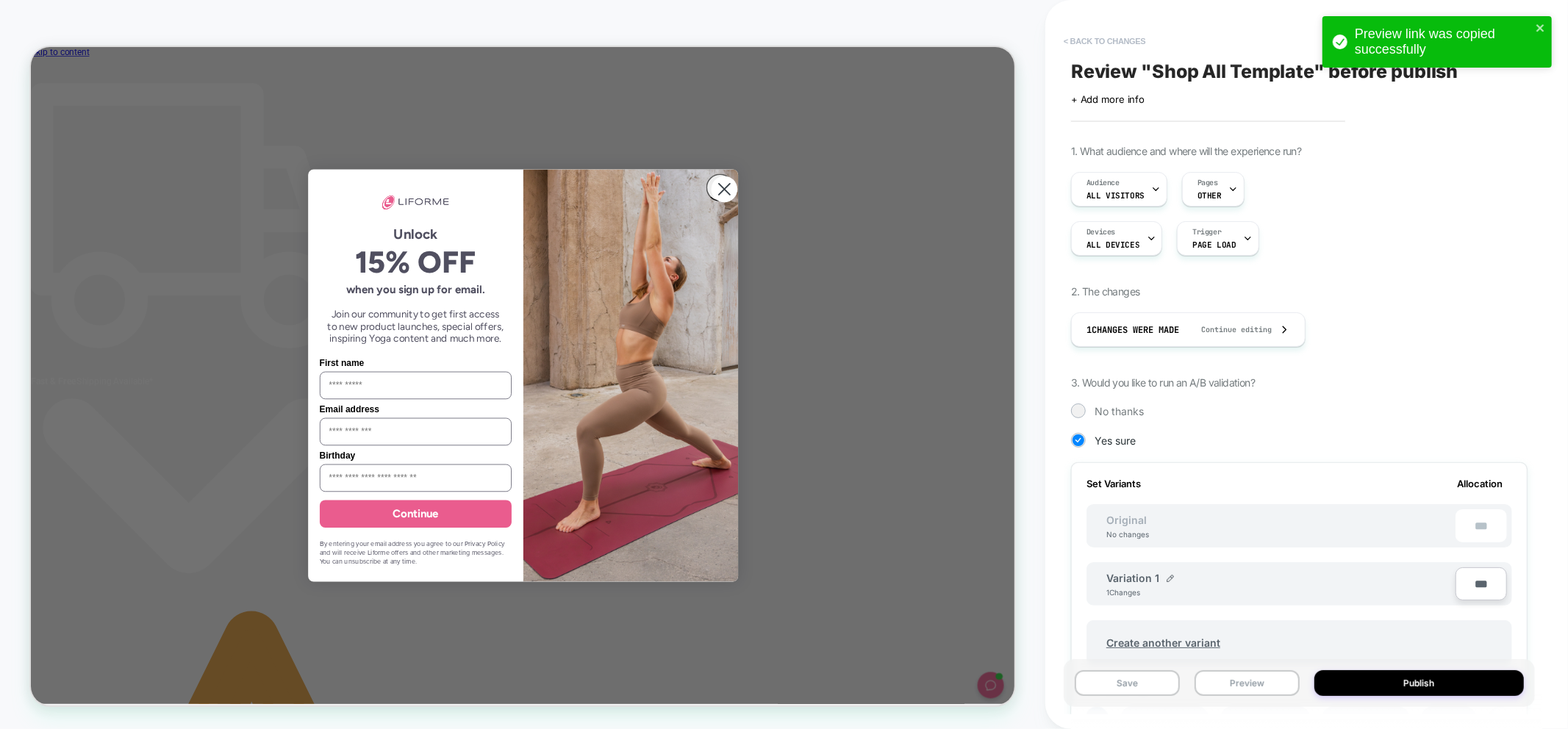
click at [1112, 41] on button "< Back to changes" at bounding box center [1105, 41] width 97 height 23
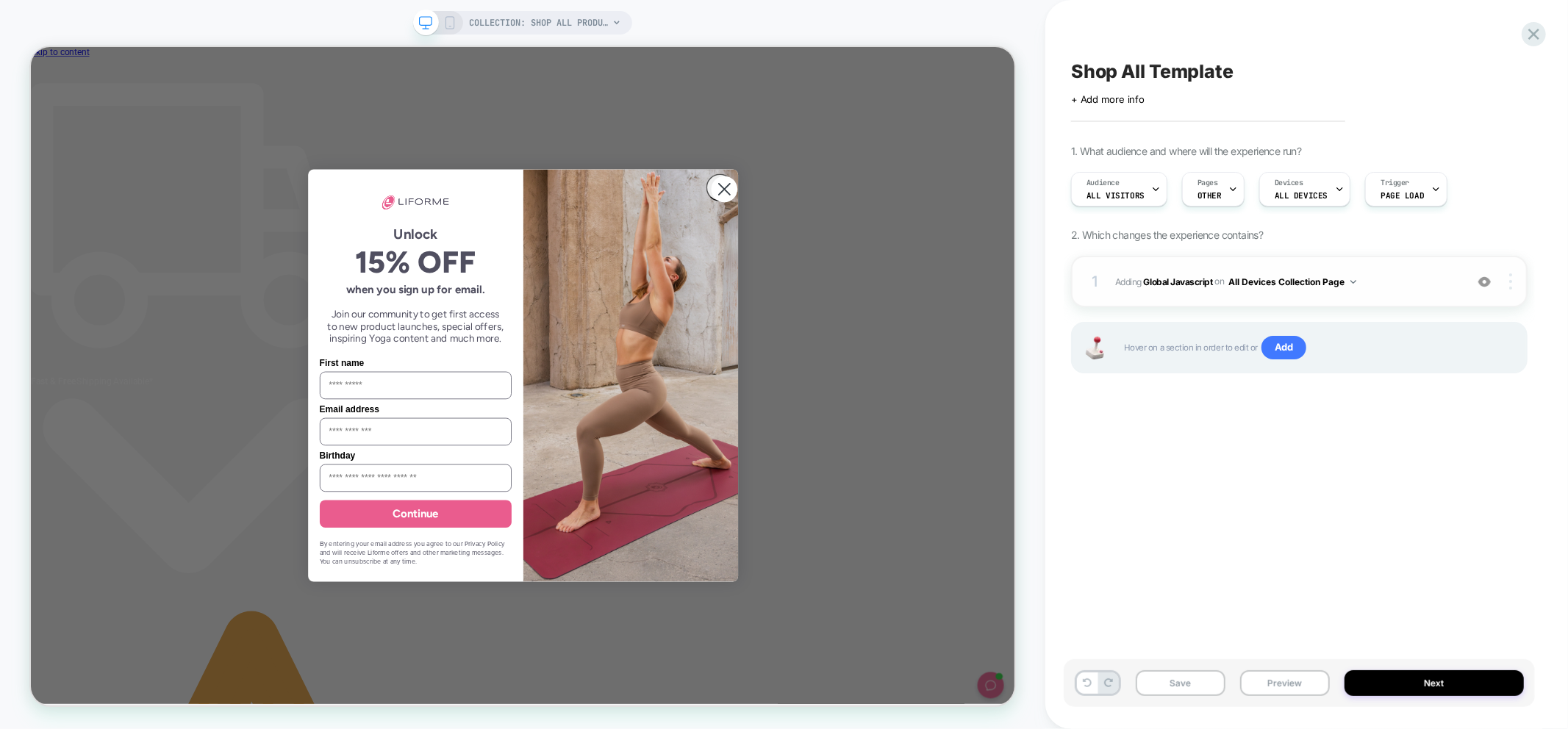
click at [1512, 285] on img at bounding box center [1510, 281] width 3 height 16
click at [1347, 445] on div "Shop All Template Click to edit experience details + Add more info 1. What audi…" at bounding box center [1299, 364] width 471 height 700
click at [1346, 284] on button "All Devices Collection Page" at bounding box center [1292, 281] width 128 height 18
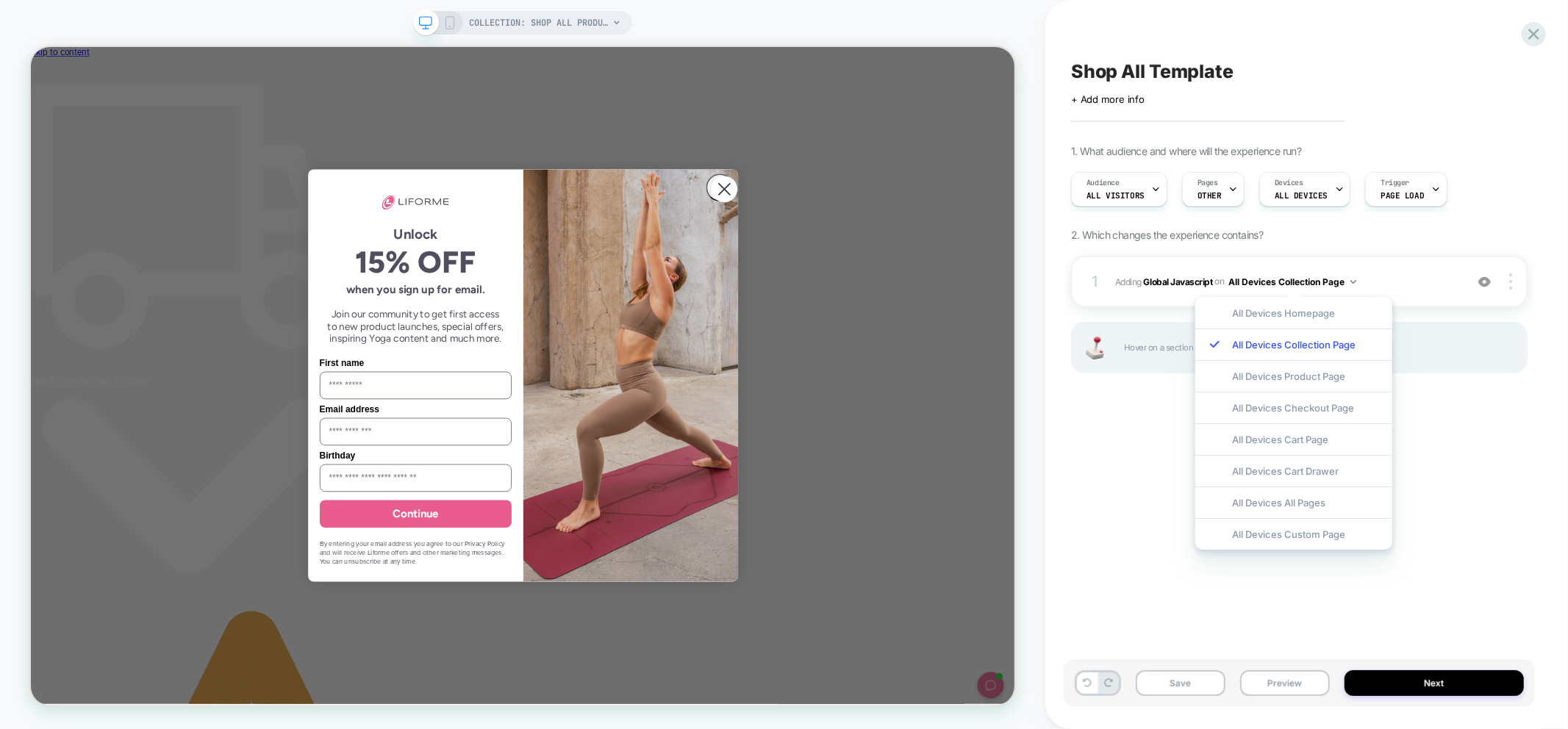
click at [1149, 458] on div "Shop All Template Click to edit experience details + Add more info 1. What audi…" at bounding box center [1299, 364] width 471 height 700
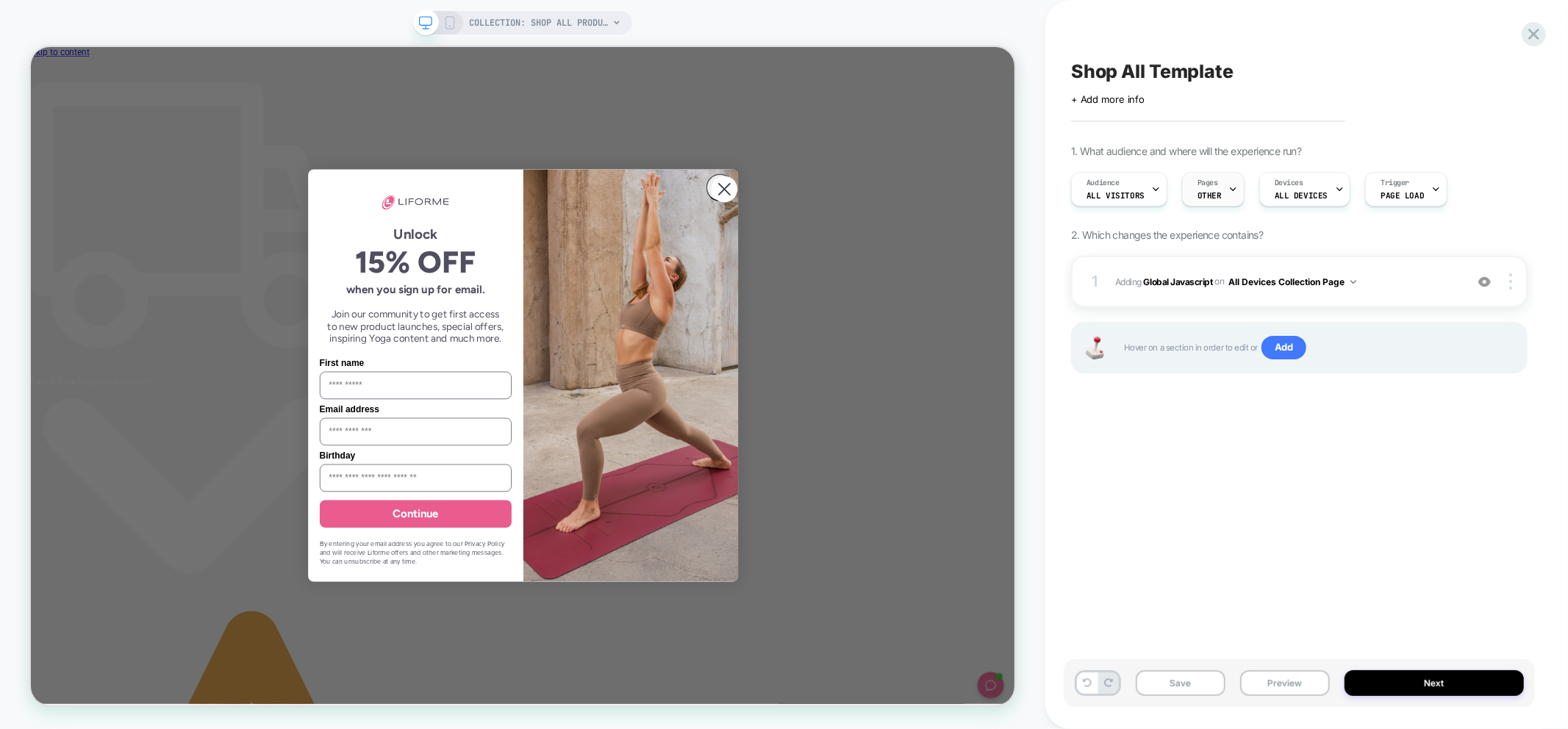
click at [1228, 193] on icon at bounding box center [1232, 189] width 10 height 10
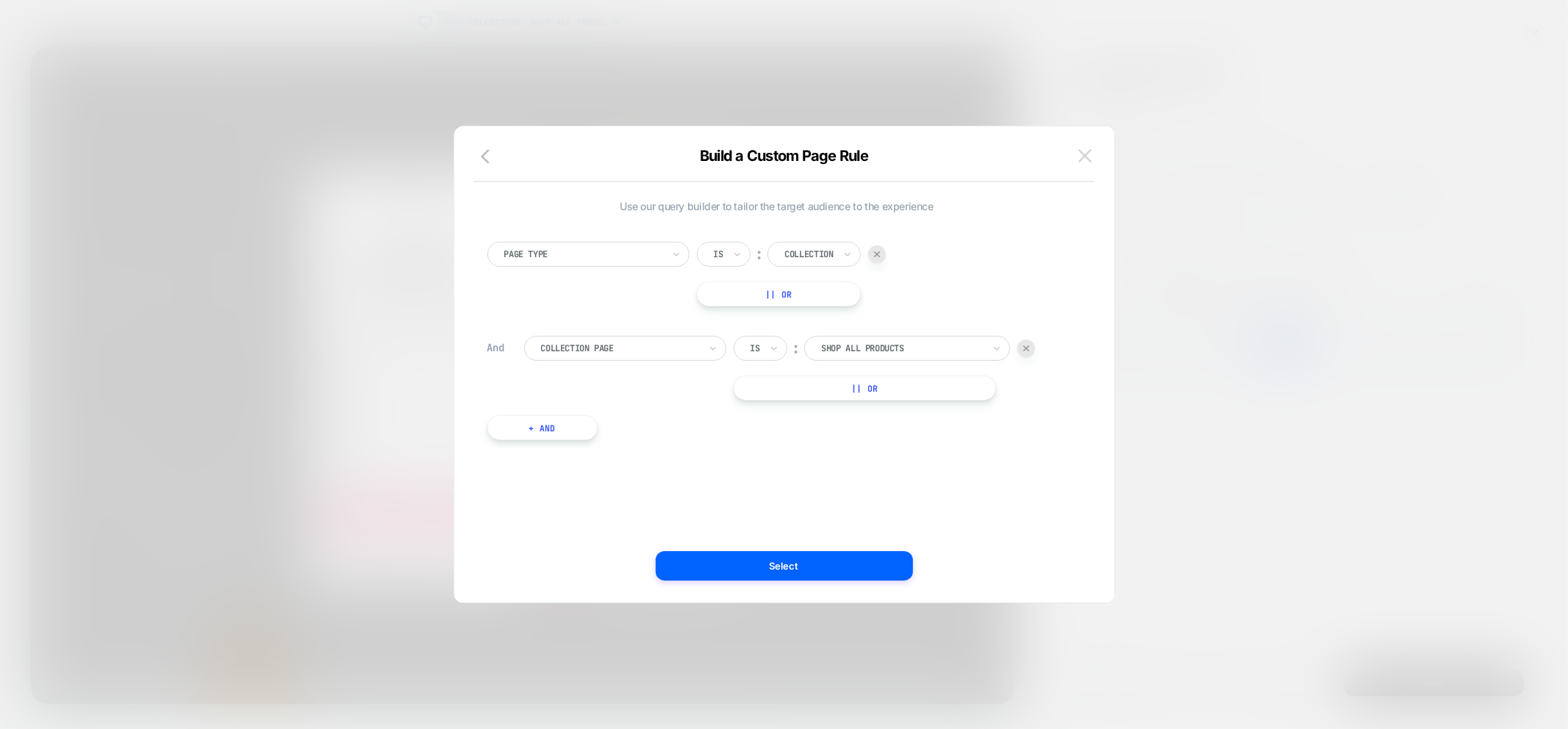
click at [1085, 163] on button at bounding box center [1085, 156] width 22 height 22
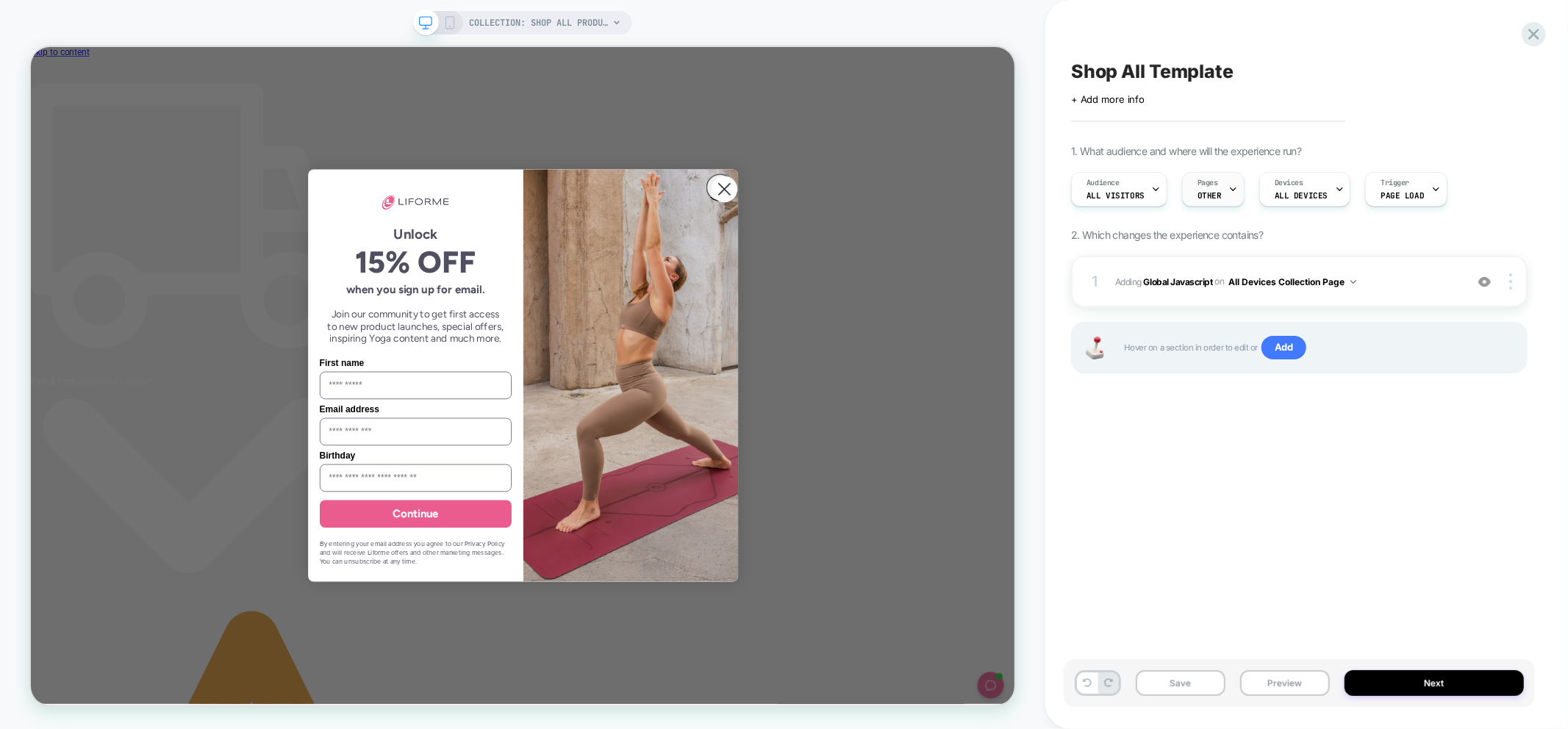
click at [1212, 199] on span "OTHER" at bounding box center [1210, 195] width 24 height 10
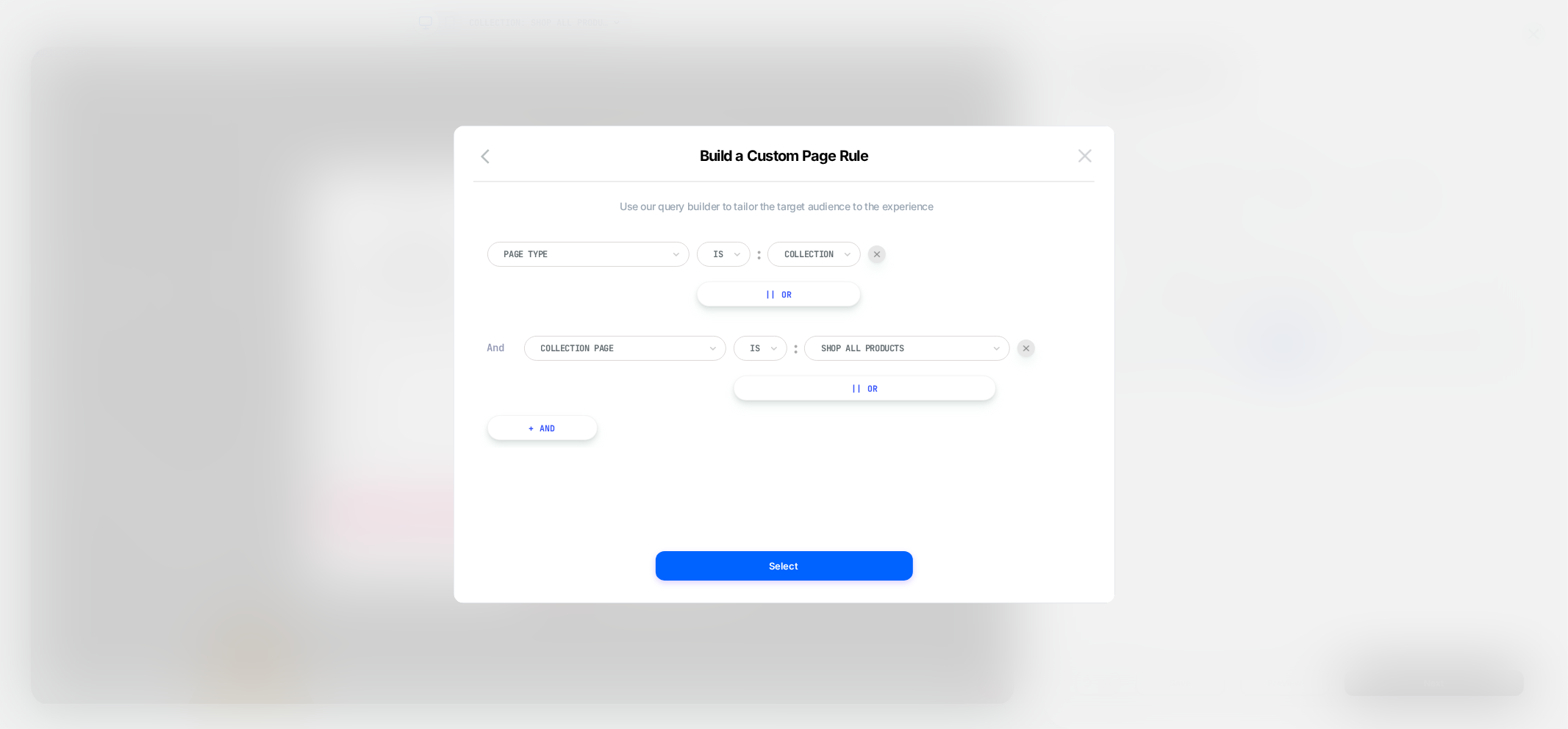
click at [1085, 166] on button at bounding box center [1085, 156] width 22 height 22
